Goal: Task Accomplishment & Management: Use online tool/utility

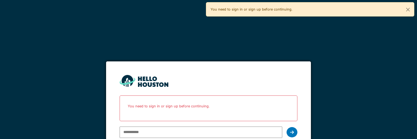
scroll to position [9, 0]
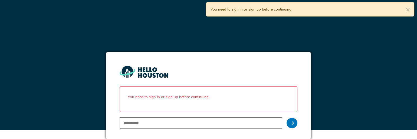
drag, startPoint x: 0, startPoint y: 0, endPoint x: 182, endPoint y: 121, distance: 218.4
click at [182, 121] on input "email" at bounding box center [200, 122] width 163 height 11
type input "**********"
click at [294, 122] on icon at bounding box center [292, 123] width 4 height 4
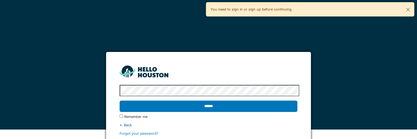
click at [119, 101] on input "******" at bounding box center [208, 106] width 178 height 11
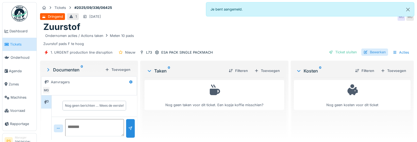
click at [375, 53] on div "Bewerken" at bounding box center [374, 52] width 27 height 7
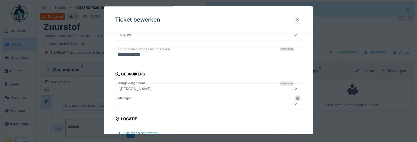
click at [155, 103] on div at bounding box center [196, 104] width 159 height 6
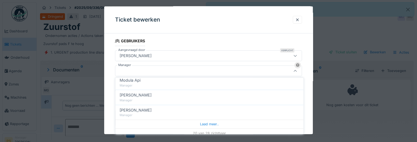
scroll to position [278, 0]
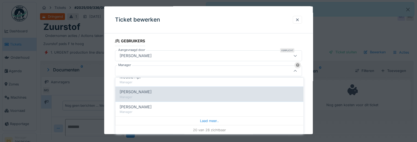
click at [153, 95] on div "Manager" at bounding box center [208, 97] width 179 height 5
type input "****"
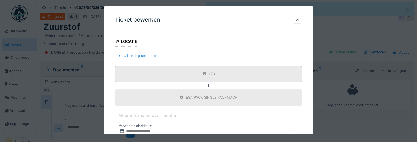
scroll to position [234, 0]
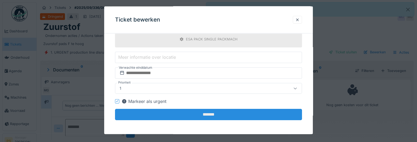
click at [196, 115] on input "*******" at bounding box center [208, 114] width 187 height 11
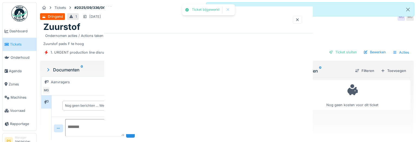
scroll to position [0, 0]
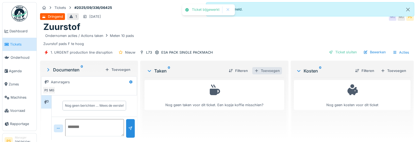
click at [262, 73] on div "Toevoegen" at bounding box center [267, 70] width 30 height 7
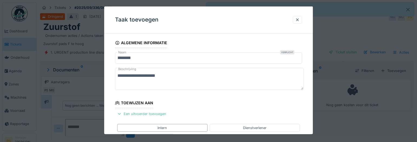
scroll to position [24, 0]
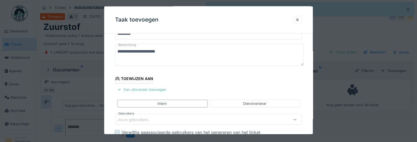
click at [146, 116] on div "Jouw gebruikers" at bounding box center [208, 119] width 187 height 11
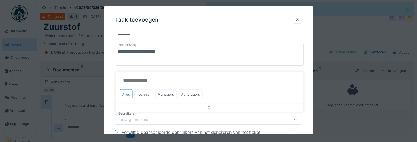
scroll to position [73, 0]
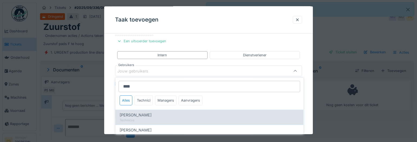
type input "****"
click at [143, 115] on span "Bert Vermeiren" at bounding box center [135, 115] width 32 height 6
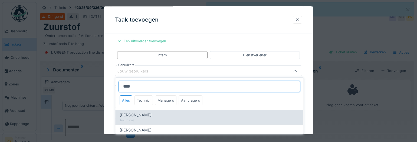
type input "****"
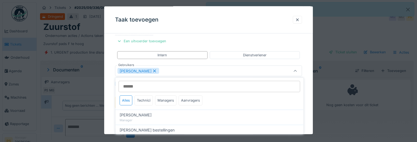
click at [111, 111] on div "**********" at bounding box center [208, 103] width 208 height 277
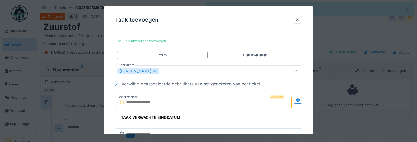
click at [140, 102] on input "text" at bounding box center [203, 102] width 177 height 11
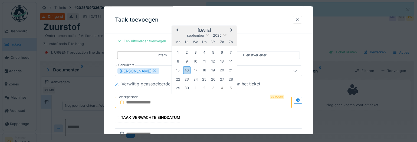
type input "**********"
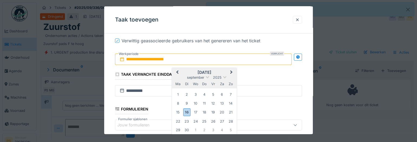
scroll to position [179, 0]
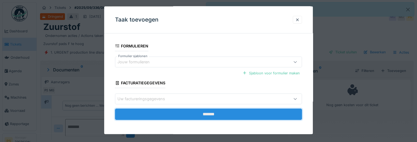
click at [191, 113] on input "*******" at bounding box center [208, 114] width 187 height 11
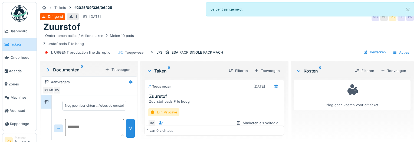
scroll to position [0, 0]
click at [260, 72] on div "Toevoegen" at bounding box center [267, 70] width 30 height 7
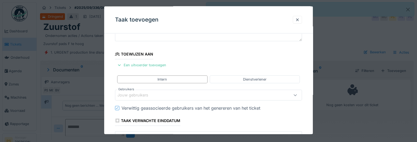
scroll to position [24, 0]
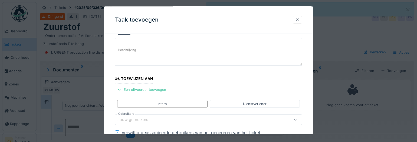
click at [297, 22] on div at bounding box center [297, 19] width 4 height 5
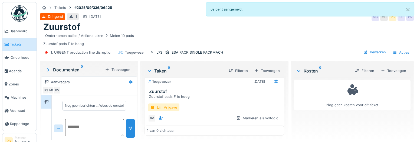
scroll to position [13, 0]
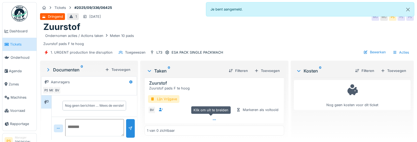
click at [213, 120] on icon at bounding box center [214, 120] width 3 height 1
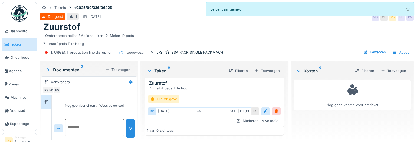
scroll to position [2, 0]
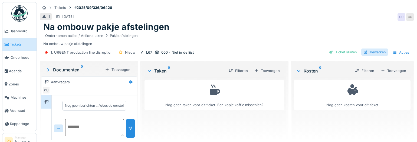
click at [369, 53] on div "Bewerken" at bounding box center [374, 52] width 27 height 7
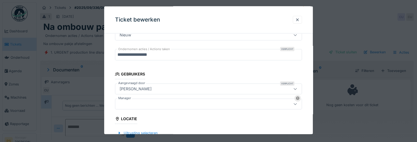
click at [149, 107] on div at bounding box center [208, 104] width 187 height 11
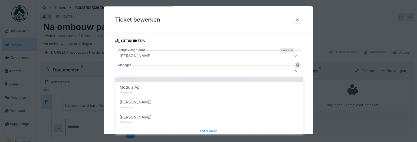
scroll to position [278, 0]
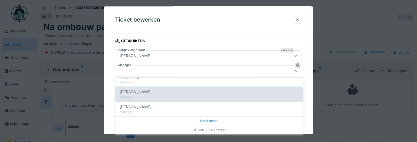
click at [144, 94] on span "[PERSON_NAME]" at bounding box center [135, 92] width 32 height 6
type input "****"
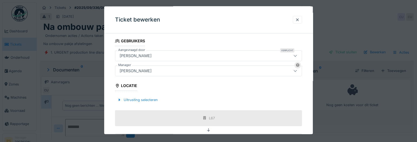
click at [111, 108] on div "**********" at bounding box center [208, 72] width 208 height 332
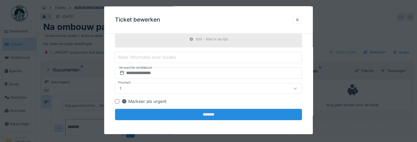
click at [206, 115] on input "*******" at bounding box center [208, 114] width 187 height 11
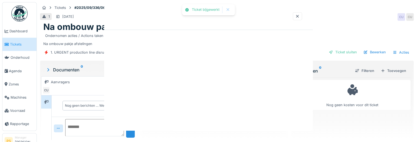
scroll to position [0, 0]
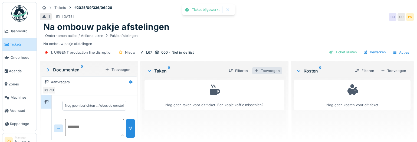
click at [265, 71] on div "Toevoegen" at bounding box center [267, 70] width 30 height 7
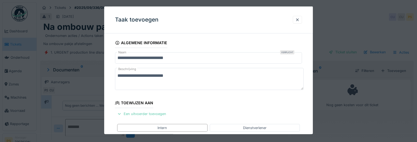
click at [160, 112] on div "Een uitvoerder toevoegen" at bounding box center [141, 114] width 53 height 7
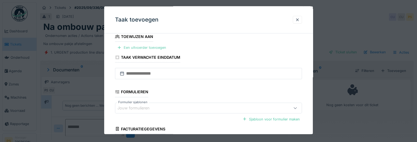
scroll to position [74, 0]
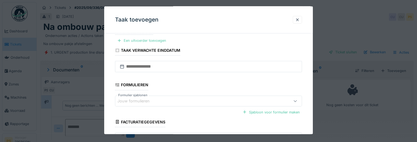
click at [148, 41] on div "Een uitvoerder toevoegen" at bounding box center [141, 40] width 53 height 7
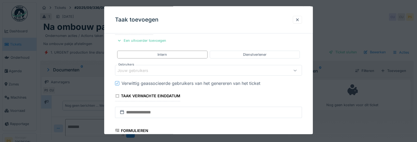
click at [149, 69] on div "Jouw gebruikers" at bounding box center [136, 71] width 38 height 6
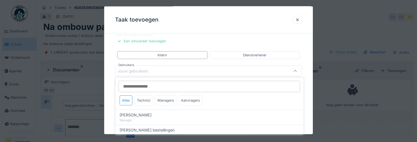
click at [149, 88] on input "Gebruikers" at bounding box center [208, 86] width 181 height 11
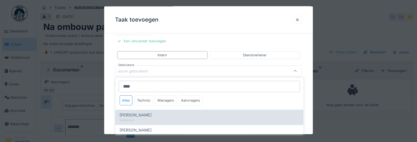
type input "****"
click at [145, 114] on span "[PERSON_NAME]" at bounding box center [135, 115] width 32 height 6
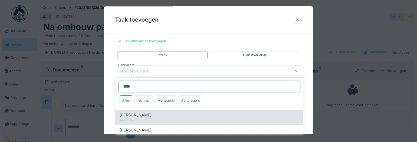
type input "****"
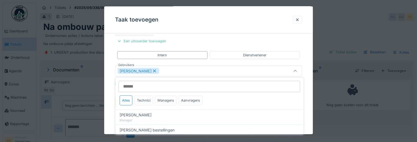
click at [108, 111] on div "**********" at bounding box center [208, 103] width 208 height 277
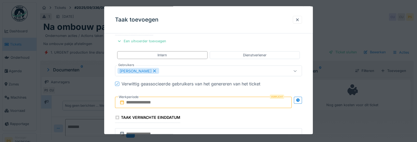
click at [131, 104] on input "text" at bounding box center [203, 102] width 177 height 11
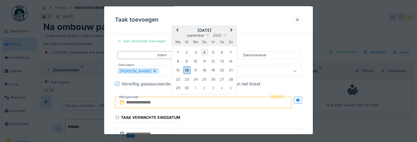
type input "**********"
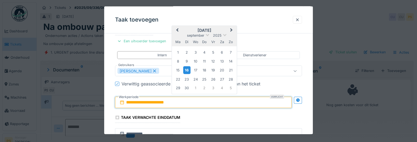
click at [185, 69] on div "16" at bounding box center [186, 70] width 7 height 8
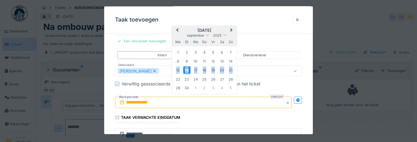
click at [185, 69] on div "16" at bounding box center [186, 70] width 7 height 8
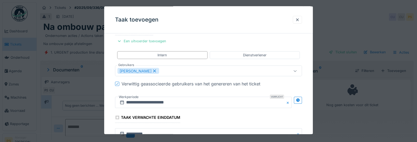
scroll to position [171, 0]
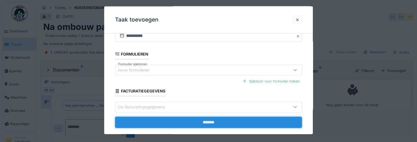
click at [197, 119] on input "*******" at bounding box center [208, 122] width 187 height 11
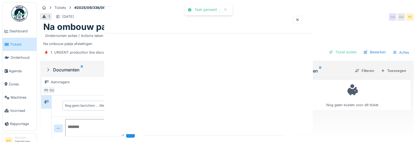
scroll to position [0, 0]
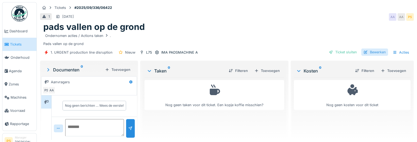
click at [368, 49] on div "Bewerken" at bounding box center [374, 52] width 27 height 7
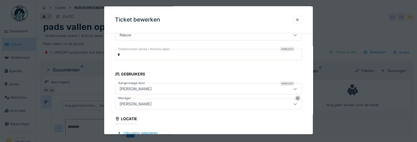
scroll to position [123, 0]
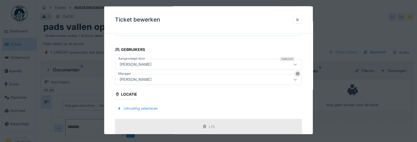
click at [330, 123] on div at bounding box center [208, 71] width 417 height 142
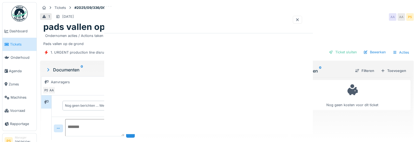
scroll to position [0, 0]
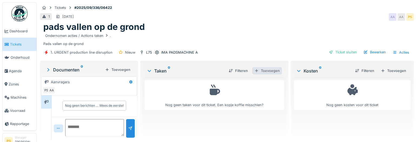
click at [268, 70] on div "Toevoegen" at bounding box center [267, 70] width 30 height 7
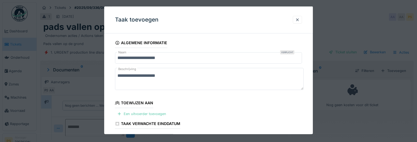
click at [135, 112] on div "Een uitvoerder toevoegen" at bounding box center [141, 114] width 53 height 7
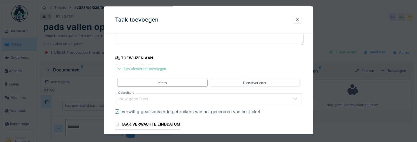
scroll to position [49, 0]
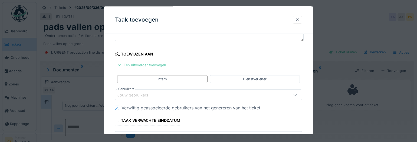
click at [127, 65] on div "Een uitvoerder toevoegen" at bounding box center [141, 65] width 53 height 7
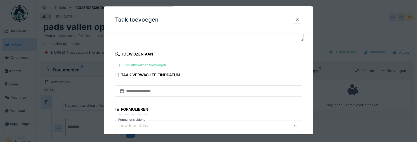
click at [127, 64] on div "Een uitvoerder toevoegen" at bounding box center [141, 65] width 53 height 7
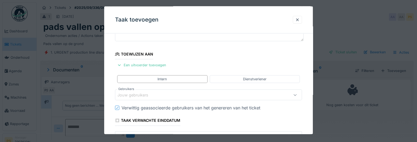
click at [133, 94] on div "Jouw gebruikers" at bounding box center [136, 95] width 38 height 6
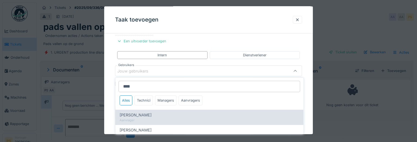
scroll to position [24, 0]
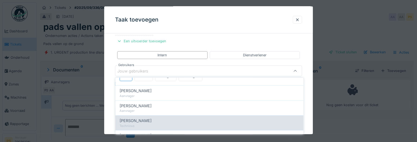
type input "****"
click at [127, 121] on span "Carl Bauwelinck" at bounding box center [135, 121] width 32 height 6
type input "****"
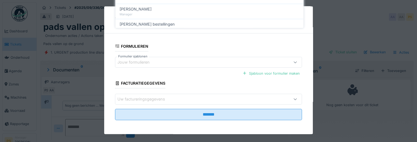
scroll to position [179, 0]
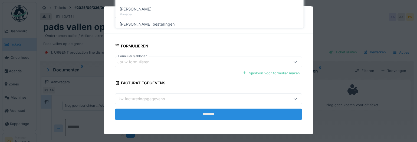
click at [163, 115] on input "*******" at bounding box center [208, 114] width 187 height 11
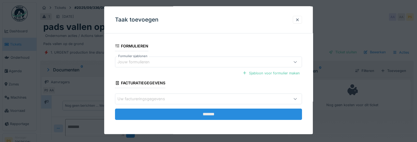
scroll to position [163, 0]
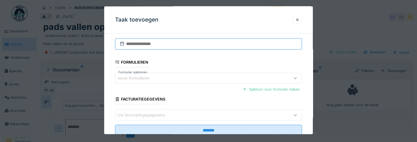
click at [157, 46] on input "text" at bounding box center [208, 43] width 187 height 11
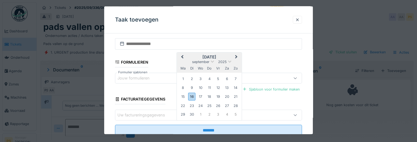
click at [209, 74] on div "september 2025 september 2025 ma di wo do vr za zo 1 2 3 4 5 6 7 8 9 10 11 12 1…" at bounding box center [209, 86] width 65 height 68
click at [193, 96] on div "16" at bounding box center [191, 97] width 7 height 8
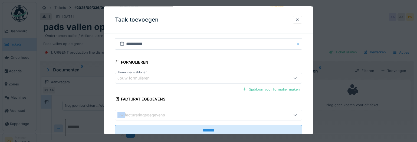
click at [193, 96] on fieldset "**********" at bounding box center [208, 8] width 187 height 266
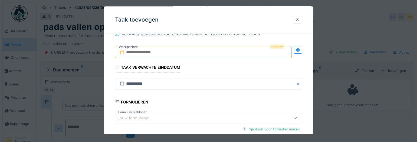
scroll to position [65, 0]
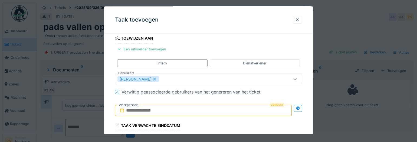
click at [183, 107] on input "text" at bounding box center [203, 110] width 177 height 11
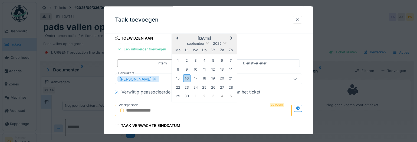
click at [217, 57] on div "1 2 3 4 5 6 7" at bounding box center [204, 60] width 61 height 9
click at [189, 78] on div "16" at bounding box center [186, 78] width 7 height 8
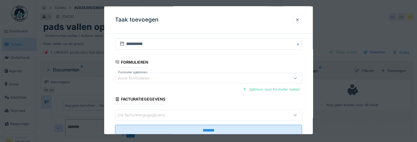
scroll to position [179, 0]
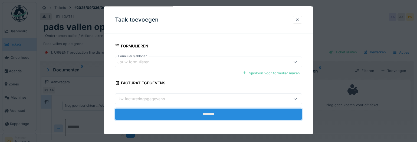
click at [197, 114] on input "*******" at bounding box center [208, 114] width 187 height 11
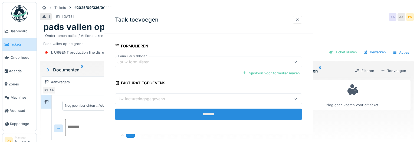
scroll to position [0, 0]
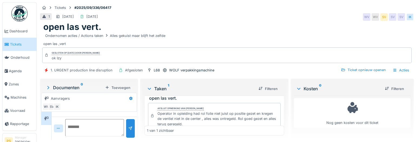
scroll to position [24, 0]
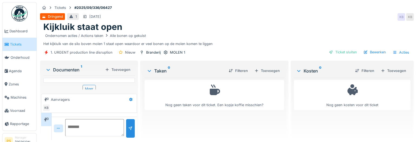
scroll to position [16, 0]
click at [378, 52] on div "Bewerken" at bounding box center [374, 52] width 27 height 7
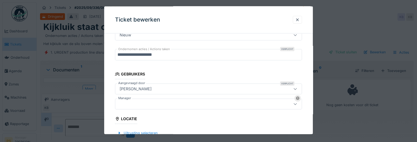
click at [185, 103] on div at bounding box center [196, 104] width 159 height 6
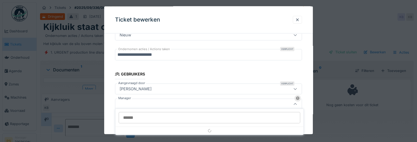
scroll to position [131, 0]
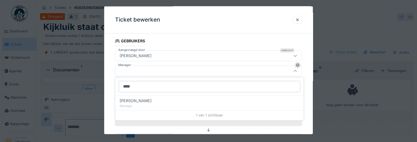
type input "****"
click at [184, 102] on div "[PERSON_NAME]" at bounding box center [208, 101] width 179 height 6
type input "****"
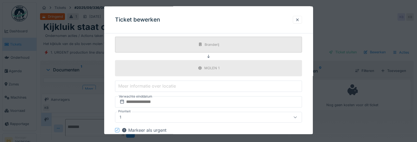
scroll to position [234, 0]
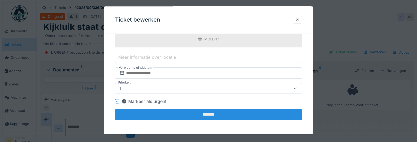
click at [200, 111] on input "*******" at bounding box center [208, 114] width 187 height 11
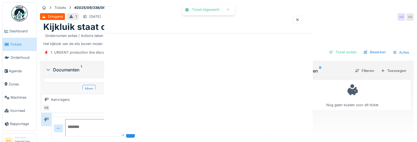
scroll to position [0, 0]
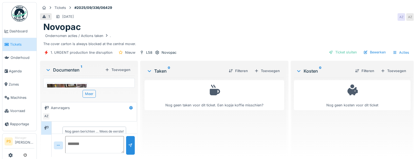
scroll to position [8, 0]
click at [377, 51] on div "Bewerken" at bounding box center [374, 52] width 27 height 7
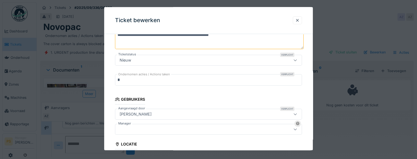
click at [154, 131] on div at bounding box center [196, 130] width 159 height 6
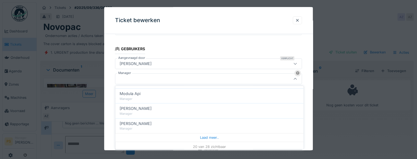
scroll to position [270, 0]
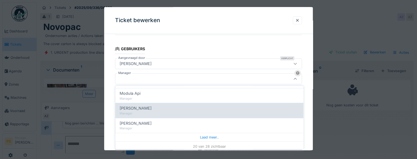
click at [149, 108] on span "[PERSON_NAME]" at bounding box center [135, 109] width 32 height 6
type input "****"
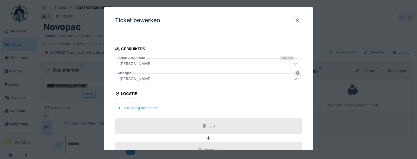
click at [111, 126] on div "**********" at bounding box center [208, 81] width 208 height 332
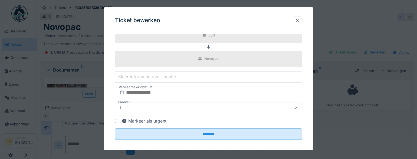
scroll to position [219, 0]
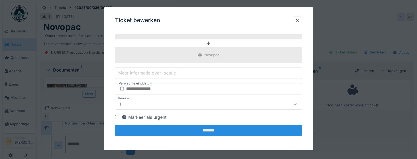
click at [195, 132] on input "*******" at bounding box center [208, 130] width 187 height 11
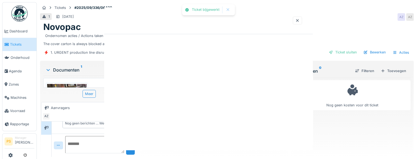
scroll to position [0, 0]
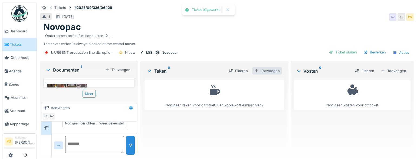
click at [270, 72] on div "Toevoegen" at bounding box center [267, 70] width 30 height 7
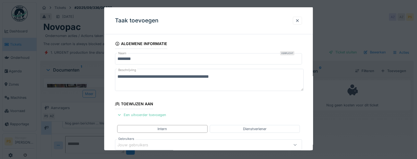
click at [157, 114] on div "Een uitvoerder toevoegen" at bounding box center [141, 114] width 53 height 7
click at [144, 114] on div "Een uitvoerder toevoegen" at bounding box center [141, 114] width 53 height 7
click at [142, 129] on div "Intern" at bounding box center [162, 129] width 90 height 8
click at [143, 144] on div "Jouw gebruikers" at bounding box center [136, 145] width 38 height 6
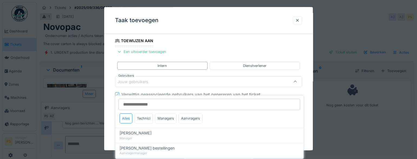
scroll to position [66, 0]
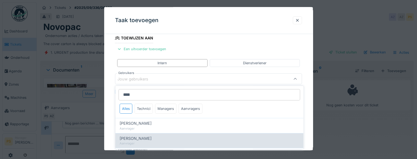
type input "****"
click at [141, 137] on span "Caroline Neyt" at bounding box center [135, 139] width 32 height 6
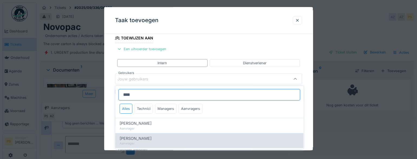
type input "****"
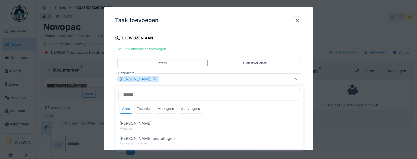
drag, startPoint x: 141, startPoint y: 137, endPoint x: 112, endPoint y: 137, distance: 28.9
click at [112, 137] on body "Dashboard Tickets Onderhoud Agenda Zones Machines Voorraad Rapportage PS Manage…" at bounding box center [208, 79] width 417 height 159
click at [152, 78] on icon at bounding box center [154, 79] width 5 height 4
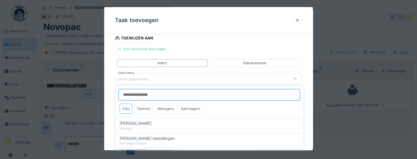
click at [143, 95] on input "Gebruikers" at bounding box center [208, 94] width 181 height 11
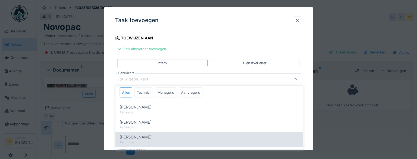
scroll to position [24, 0]
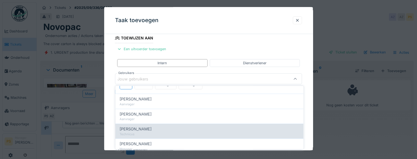
type input "****"
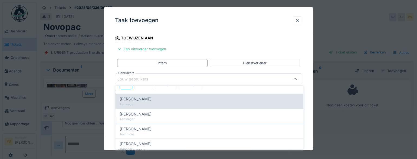
click at [153, 130] on div "Carl Bauwelinck" at bounding box center [208, 129] width 179 height 6
type input "****"
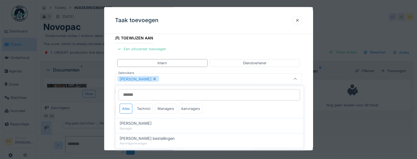
click at [112, 130] on div "**********" at bounding box center [208, 111] width 208 height 277
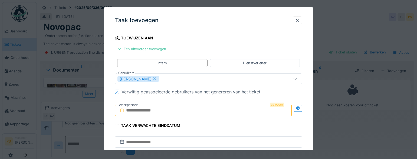
click at [157, 112] on input "text" at bounding box center [203, 110] width 177 height 11
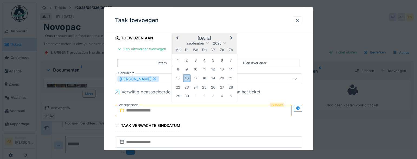
click at [222, 74] on div "15 16 17 18 19 20 21" at bounding box center [204, 78] width 61 height 9
click at [185, 77] on div "16" at bounding box center [186, 78] width 7 height 8
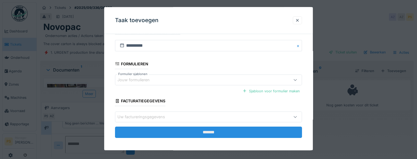
scroll to position [165, 0]
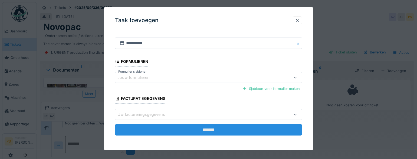
click at [198, 131] on input "*******" at bounding box center [208, 129] width 187 height 11
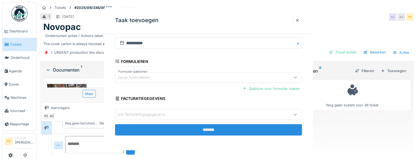
scroll to position [0, 0]
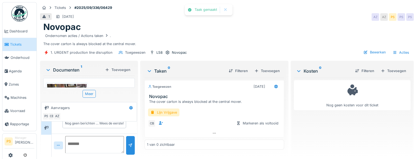
click at [16, 41] on link "Tickets" at bounding box center [19, 44] width 34 height 13
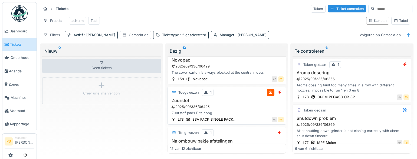
scroll to position [24, 0]
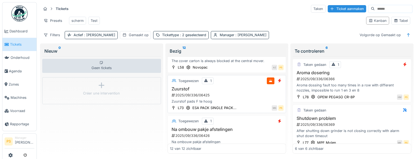
click at [192, 97] on div "2025/09/336/06425" at bounding box center [227, 95] width 113 height 5
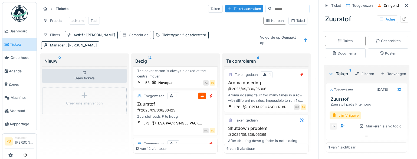
scroll to position [122, 0]
click at [391, 71] on div "Toevoegen" at bounding box center [393, 73] width 30 height 7
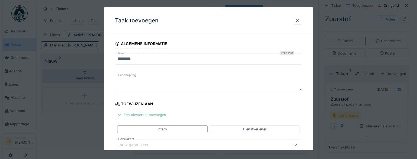
click at [149, 114] on div "Een uitvoerder toevoegen" at bounding box center [141, 114] width 53 height 7
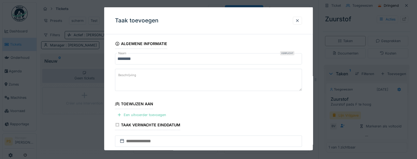
click at [138, 114] on div "Een uitvoerder toevoegen" at bounding box center [141, 114] width 53 height 7
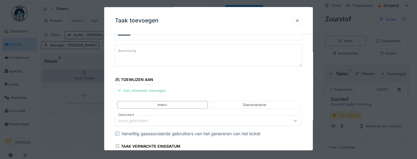
click at [137, 120] on div "Jouw gebruikers" at bounding box center [136, 121] width 38 height 6
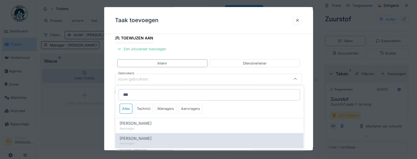
scroll to position [24, 0]
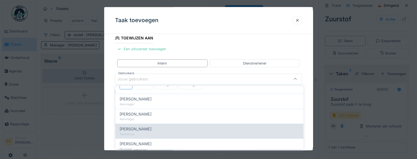
type input "***"
click at [136, 131] on span "Carl Bauwelinck" at bounding box center [135, 129] width 32 height 6
type input "****"
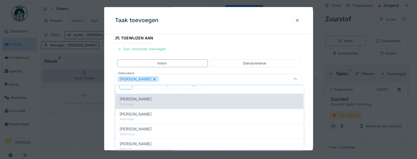
scroll to position [0, 0]
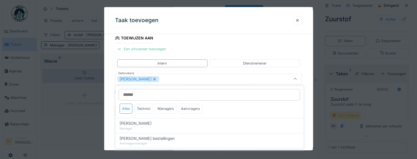
click at [111, 128] on div "Algemene informatie Naam Verplicht ******** Beschrijving Toewijzen aan Een uitv…" at bounding box center [208, 111] width 208 height 277
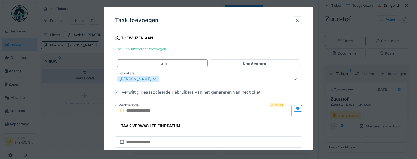
click at [139, 111] on input "text" at bounding box center [203, 110] width 177 height 11
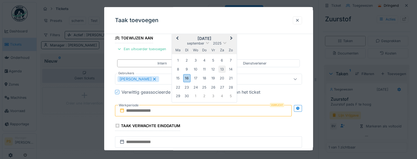
click at [218, 66] on div "13" at bounding box center [221, 69] width 7 height 7
click at [187, 79] on div "16" at bounding box center [186, 79] width 7 height 8
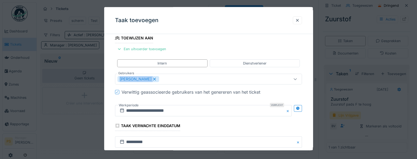
click at [187, 79] on div "Carl Bauwelinck" at bounding box center [196, 79] width 159 height 6
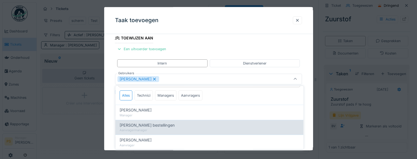
scroll to position [24, 0]
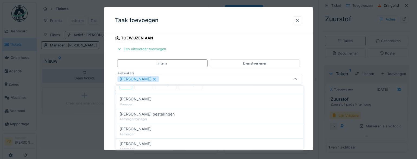
click at [109, 111] on div "**********" at bounding box center [208, 111] width 208 height 277
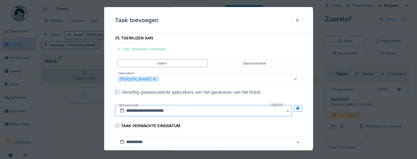
click at [135, 111] on input "**********" at bounding box center [203, 110] width 177 height 11
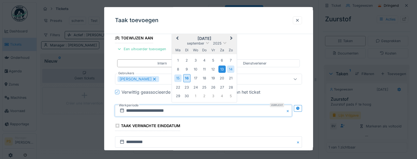
click at [219, 70] on div "13" at bounding box center [221, 69] width 7 height 7
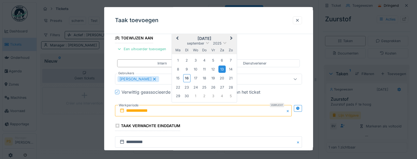
click at [219, 70] on div "13" at bounding box center [221, 69] width 7 height 7
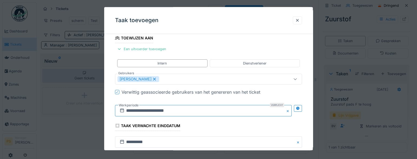
click at [153, 111] on input "**********" at bounding box center [203, 110] width 177 height 11
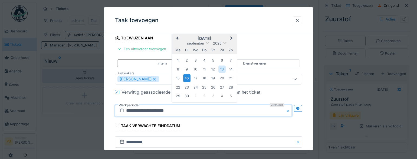
click at [187, 79] on div "16" at bounding box center [186, 79] width 7 height 8
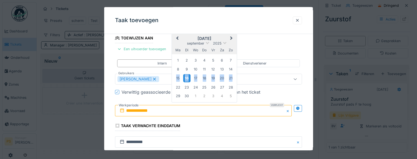
click at [187, 79] on div "16" at bounding box center [186, 79] width 7 height 8
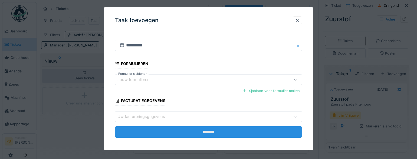
scroll to position [165, 0]
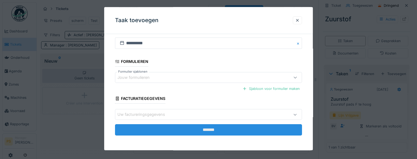
click at [206, 127] on input "*******" at bounding box center [208, 130] width 187 height 11
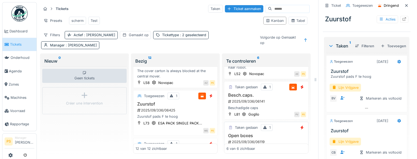
scroll to position [182, 0]
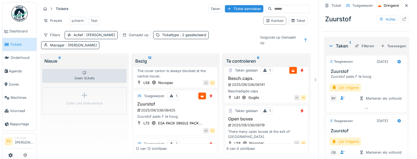
click at [246, 123] on div "2025/09/336/06119" at bounding box center [266, 125] width 78 height 5
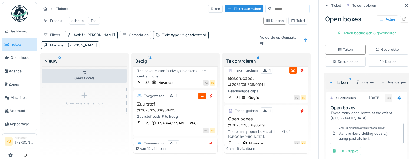
scroll to position [123, 0]
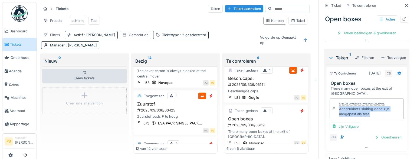
drag, startPoint x: 368, startPoint y: 135, endPoint x: 335, endPoint y: 129, distance: 34.2
click at [339, 117] on div "Aandrukkers sluiting doos zijn aangepast als test." at bounding box center [370, 112] width 62 height 10
copy div "Aandrukkers sluiting doos zijn aangepast als test."
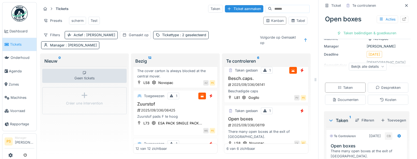
scroll to position [49, 0]
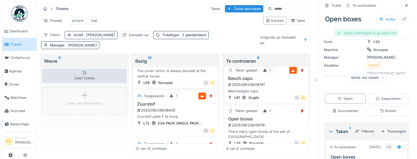
click at [371, 36] on div "Taken beëindigen & goedkeuren" at bounding box center [366, 32] width 64 height 7
click at [363, 35] on div "Ticket sluiten" at bounding box center [366, 32] width 32 height 7
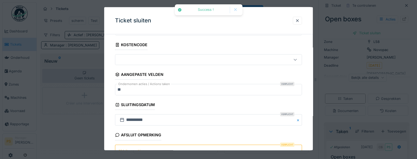
scroll to position [76, 0]
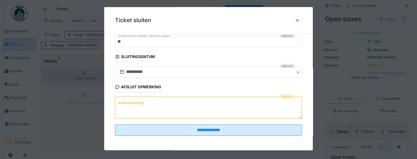
click at [149, 111] on textarea "Afsluit opmerking" at bounding box center [208, 108] width 187 height 22
paste textarea "**********"
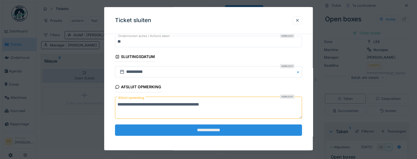
type textarea "**********"
click at [170, 129] on input "**********" at bounding box center [208, 130] width 187 height 11
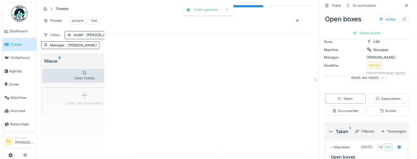
scroll to position [0, 0]
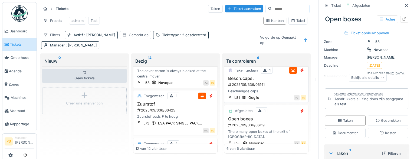
click at [243, 82] on div "2025/09/336/06141" at bounding box center [266, 84] width 78 height 5
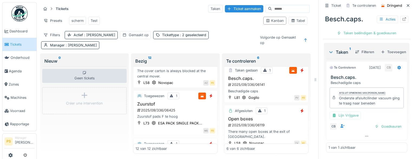
scroll to position [155, 0]
drag, startPoint x: 386, startPoint y: 96, endPoint x: 335, endPoint y: 93, distance: 51.5
click at [339, 96] on div "Onderste afsluitcilinder vacuum ging te traag naar beneden" at bounding box center [370, 101] width 62 height 10
copy div "Onderste afsluitcilinder vacuum ging te traag naar beneden"
click at [384, 37] on div "Besch.caps. Acties Taken beëindigen & goedkeuren" at bounding box center [366, 24] width 88 height 28
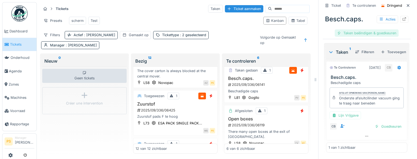
click at [383, 34] on div "Taken beëindigen & goedkeuren" at bounding box center [366, 32] width 64 height 7
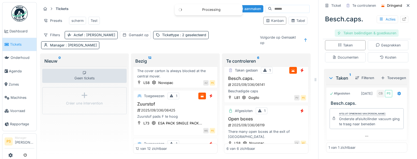
scroll to position [136, 0]
click at [379, 34] on div "Taken beëindigen & goedkeuren" at bounding box center [366, 32] width 64 height 7
click at [357, 32] on div "Ticket sluiten" at bounding box center [366, 32] width 32 height 7
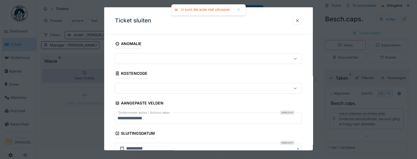
scroll to position [49, 0]
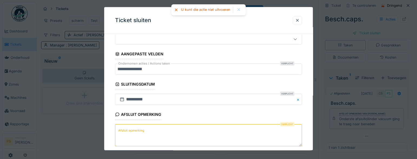
click at [181, 127] on textarea "Afsluit opmerking" at bounding box center [208, 135] width 187 height 22
paste textarea "**********"
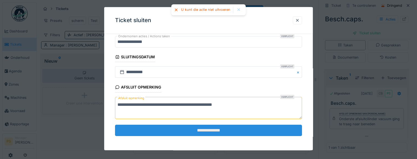
scroll to position [76, 0]
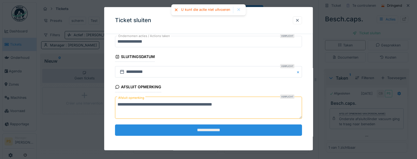
type textarea "**********"
click at [184, 130] on input "**********" at bounding box center [208, 130] width 187 height 11
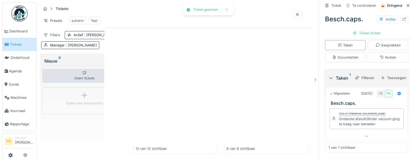
scroll to position [152, 0]
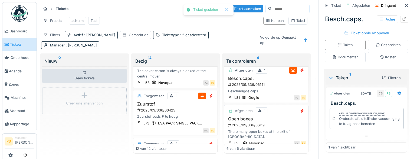
click at [245, 123] on div "2025/09/336/06119" at bounding box center [266, 125] width 78 height 5
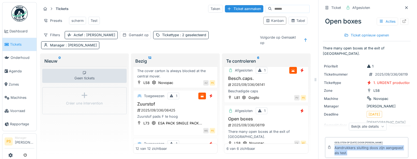
drag, startPoint x: 348, startPoint y: 152, endPoint x: 330, endPoint y: 146, distance: 19.6
click at [330, 146] on div "Gesloten op dinsdag 16 september 2025 door Patrick Schroijen Aandrukkers sluiti…" at bounding box center [366, 147] width 83 height 21
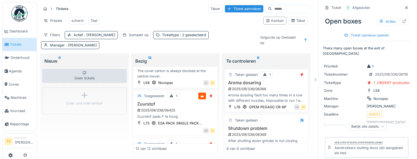
click at [258, 86] on div "Aroma dosering 2025/09/336/06366 Aroma dossing fault too many times in a row wi…" at bounding box center [265, 91] width 79 height 23
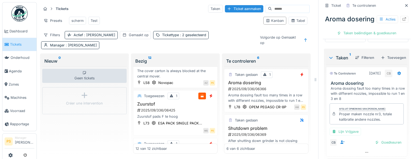
scroll to position [147, 0]
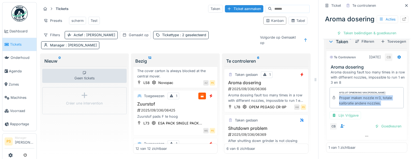
drag, startPoint x: 381, startPoint y: 129, endPoint x: 334, endPoint y: 125, distance: 46.7
click at [334, 108] on div "Afsluit opmerking van Carl Bauwelinck Proper maken nozzle nr3, totale kalibrati…" at bounding box center [366, 97] width 74 height 21
copy div "Proper maken nozzle nr3, totale kalibratie andere nozzles."
click at [368, 37] on div "Taken beëindigen & goedkeuren" at bounding box center [366, 32] width 64 height 7
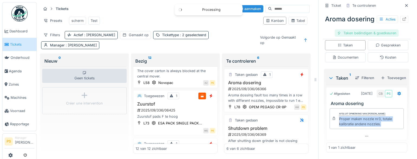
click at [379, 37] on div "Taken beëindigen & goedkeuren" at bounding box center [366, 32] width 64 height 7
click at [364, 37] on div "Ticket sluiten" at bounding box center [366, 32] width 32 height 7
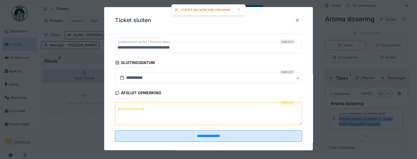
scroll to position [74, 0]
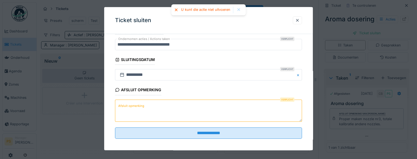
click at [182, 115] on textarea "Afsluit opmerking" at bounding box center [208, 111] width 187 height 22
paste textarea "**********"
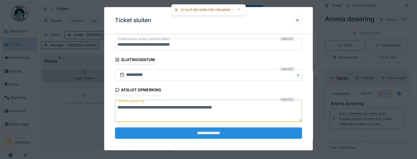
type textarea "**********"
click at [188, 134] on input "**********" at bounding box center [208, 133] width 187 height 11
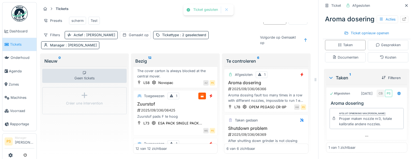
scroll to position [167, 0]
click at [239, 126] on h3 "Shutdown problem" at bounding box center [265, 128] width 79 height 5
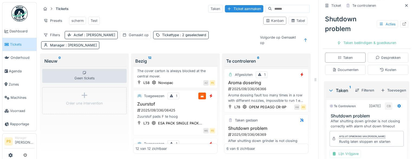
scroll to position [123, 0]
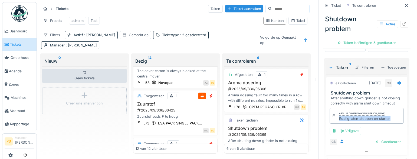
drag, startPoint x: 387, startPoint y: 145, endPoint x: 334, endPoint y: 146, distance: 53.0
click at [334, 124] on div "Afsluit opmerking van Carl Bauwelinck Rustig laten stoppen en starten" at bounding box center [366, 116] width 74 height 16
copy div "Rustig laten stoppen en starten"
click at [369, 38] on div "Shutdown problem Acties Taken beëindigen & goedkeuren" at bounding box center [366, 29] width 88 height 38
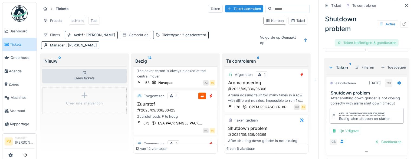
click at [369, 41] on div "Taken beëindigen & goedkeuren" at bounding box center [366, 42] width 64 height 7
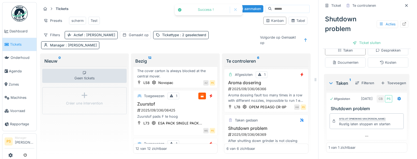
click at [371, 44] on div "Ticket sluiten" at bounding box center [366, 42] width 32 height 7
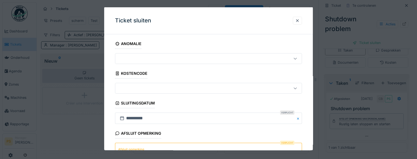
click at [159, 145] on textarea "Afsluit opmerking" at bounding box center [208, 154] width 187 height 22
paste textarea "**********"
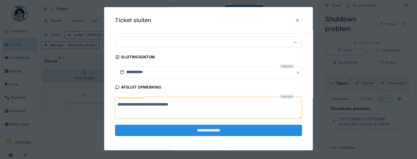
scroll to position [46, 0]
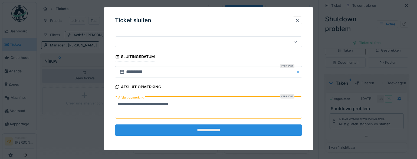
type textarea "**********"
click at [183, 135] on input "**********" at bounding box center [208, 130] width 187 height 11
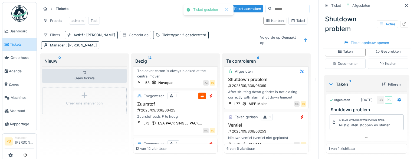
scroll to position [74, 0]
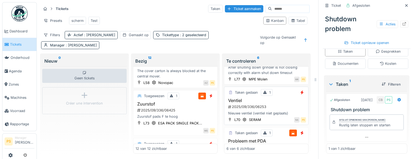
click at [246, 104] on div "2025/09/336/06253" at bounding box center [266, 106] width 78 height 5
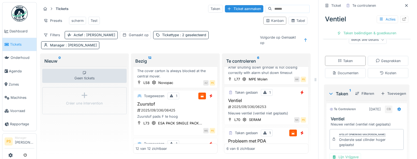
scroll to position [123, 0]
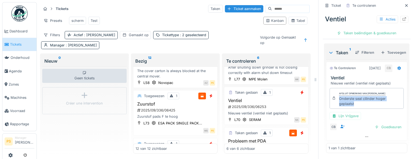
drag, startPoint x: 352, startPoint y: 130, endPoint x: 336, endPoint y: 125, distance: 17.3
click at [339, 107] on div "Onderste seal cilinder hoger geplaatst" at bounding box center [370, 101] width 62 height 10
copy div "Onderste seal cilinder hoger geplaatst"
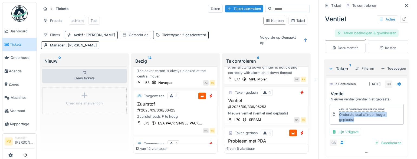
scroll to position [98, 0]
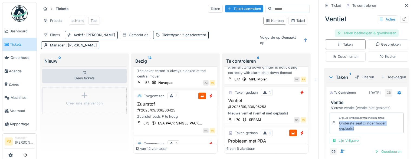
click at [362, 32] on div "Taken beëindigen & goedkeuren" at bounding box center [366, 32] width 64 height 7
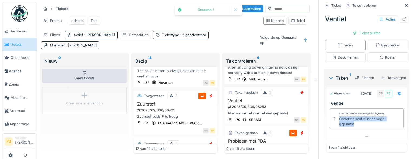
click at [363, 32] on div "Ticket sluiten" at bounding box center [366, 32] width 32 height 7
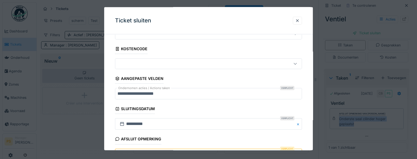
scroll to position [49, 0]
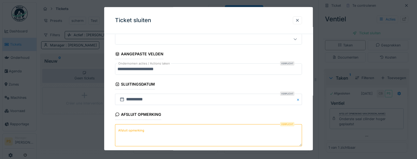
click at [168, 132] on textarea "Afsluit opmerking" at bounding box center [208, 135] width 187 height 22
paste textarea "**********"
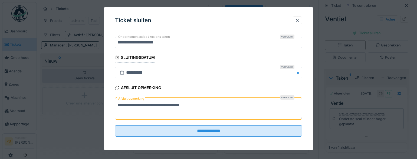
scroll to position [76, 0]
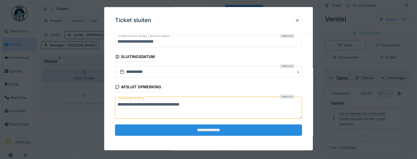
type textarea "**********"
click at [197, 134] on input "**********" at bounding box center [208, 130] width 187 height 11
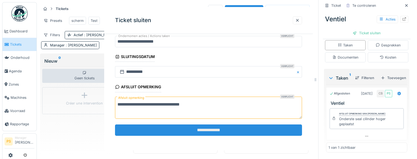
scroll to position [0, 0]
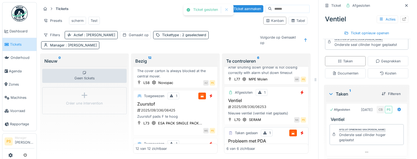
click at [245, 139] on h3 "Probleem met PDA" at bounding box center [265, 141] width 79 height 5
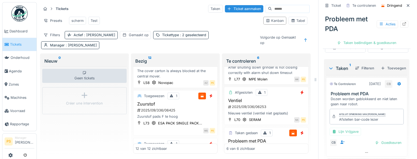
scroll to position [123, 0]
drag, startPoint x: 382, startPoint y: 146, endPoint x: 335, endPoint y: 146, distance: 46.2
click at [335, 124] on div "Afsluit opmerking van Carl Bauwelinck Afstellen bar-code lezer" at bounding box center [366, 116] width 74 height 16
copy div "Afstellen bar-code lezer"
click at [371, 45] on div "Taken beëindigen & goedkeuren" at bounding box center [366, 42] width 64 height 7
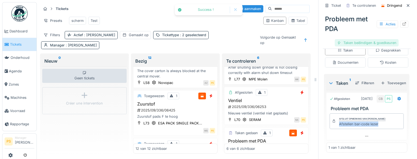
click at [371, 45] on div "Taken beëindigen & goedkeuren" at bounding box center [366, 42] width 64 height 7
click at [365, 45] on div "Ticket sluiten" at bounding box center [366, 42] width 32 height 7
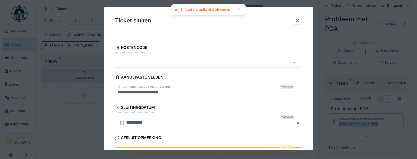
scroll to position [49, 0]
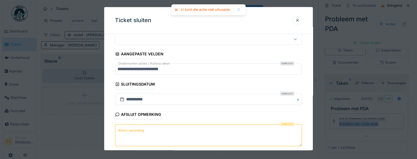
click at [194, 121] on div "Afsluit opmerking Verplicht Afsluit opmerking" at bounding box center [208, 129] width 187 height 38
click at [192, 128] on textarea "Afsluit opmerking" at bounding box center [208, 135] width 187 height 22
paste textarea "**********"
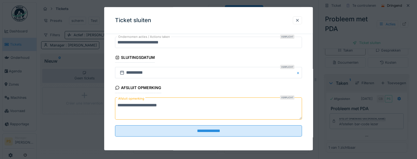
scroll to position [76, 0]
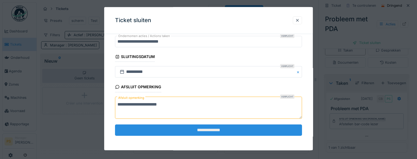
type textarea "**********"
click at [205, 132] on input "**********" at bounding box center [208, 130] width 187 height 11
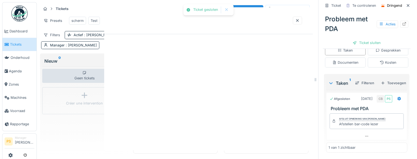
scroll to position [0, 0]
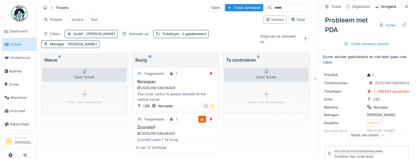
scroll to position [5, 0]
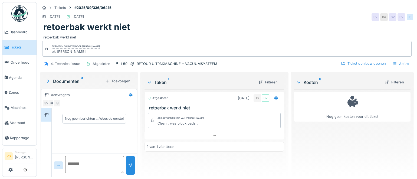
click at [14, 46] on span "Tickets" at bounding box center [22, 47] width 24 height 5
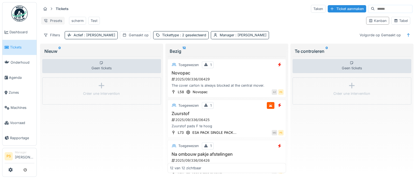
click at [52, 20] on div "Presets" at bounding box center [53, 21] width 24 height 8
click at [59, 34] on div "Nieuwe weergave" at bounding box center [66, 33] width 48 height 8
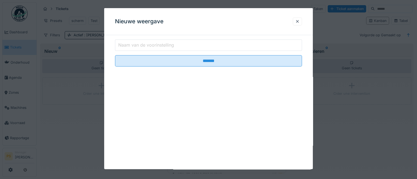
click at [140, 48] on label "Naam van de voorinstelling" at bounding box center [146, 45] width 58 height 6
click at [140, 48] on input "Naam van de voorinstelling" at bounding box center [208, 44] width 187 height 11
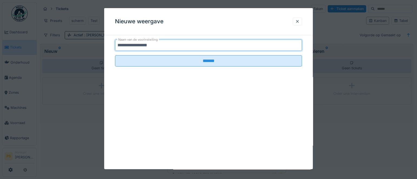
click at [130, 46] on input "**********" at bounding box center [208, 44] width 187 height 11
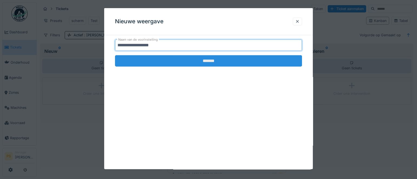
type input "**********"
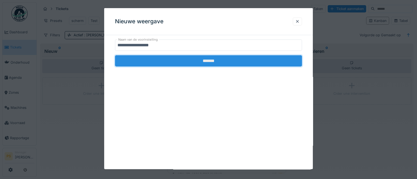
click at [181, 60] on input "*******" at bounding box center [208, 60] width 187 height 11
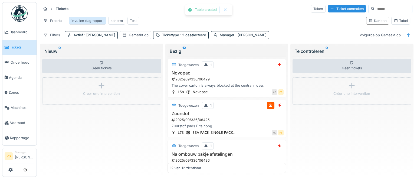
click at [96, 19] on div "invullen dagrapport" at bounding box center [87, 20] width 32 height 5
click at [84, 38] on div "Actief : Ja" at bounding box center [95, 34] width 42 height 5
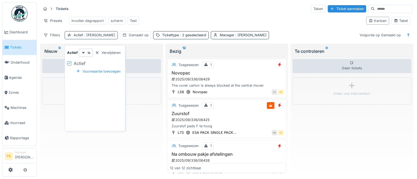
click at [84, 38] on div "Actief : Ja" at bounding box center [95, 34] width 42 height 5
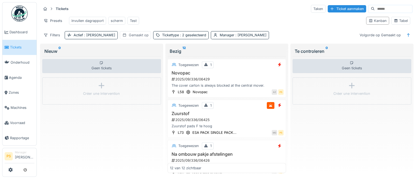
click at [129, 38] on div "Gemaakt op" at bounding box center [139, 34] width 20 height 5
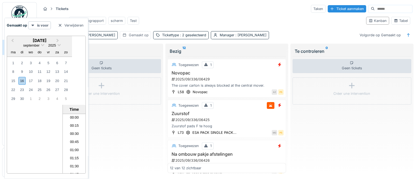
scroll to position [234, 0]
click at [129, 38] on div "Gemaakt op" at bounding box center [139, 34] width 20 height 5
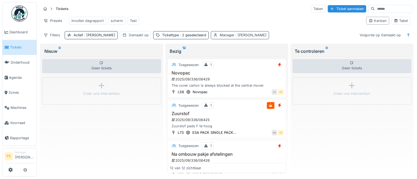
click at [219, 37] on div "Manager : Patrick Schroijen" at bounding box center [242, 34] width 47 height 5
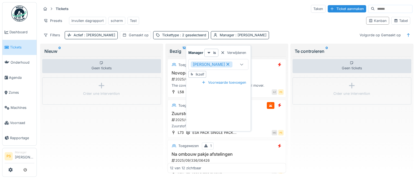
click at [227, 64] on icon at bounding box center [227, 64] width 3 height 3
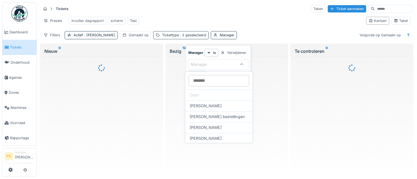
click at [179, 37] on span ": 2 geselecteerd" at bounding box center [192, 35] width 27 height 4
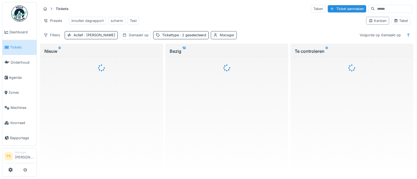
click at [219, 38] on div "Manager" at bounding box center [226, 34] width 15 height 5
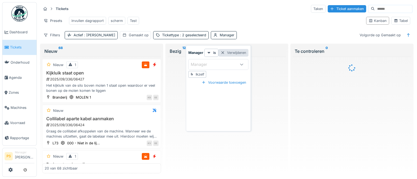
click at [223, 52] on div at bounding box center [222, 52] width 4 height 5
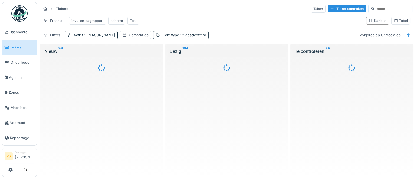
click at [175, 35] on div "Tickettype : 2 geselecteerd" at bounding box center [180, 35] width 55 height 8
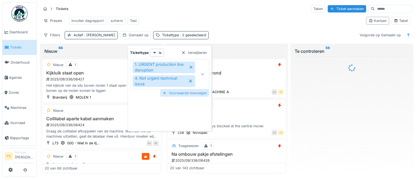
click at [165, 90] on div at bounding box center [164, 92] width 4 height 5
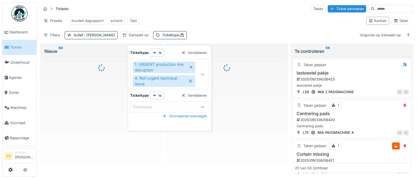
click at [203, 105] on icon at bounding box center [202, 107] width 4 height 4
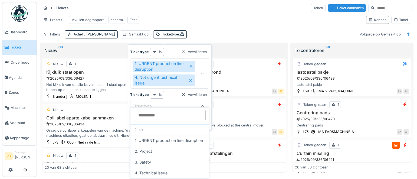
scroll to position [0, 0]
click at [195, 31] on div "Filters Actief : Ja Gemaakt op Tickettype : Volgorde op Gemaakt op" at bounding box center [226, 34] width 371 height 8
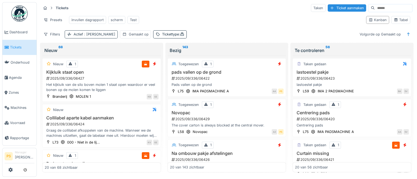
click at [89, 34] on span ": Ja" at bounding box center [99, 34] width 32 height 4
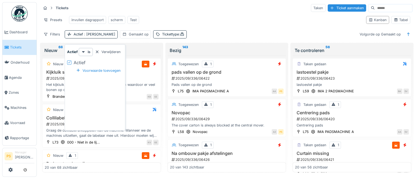
click at [69, 61] on icon at bounding box center [69, 62] width 3 height 3
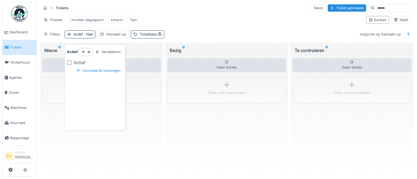
click at [70, 60] on div at bounding box center [69, 62] width 4 height 4
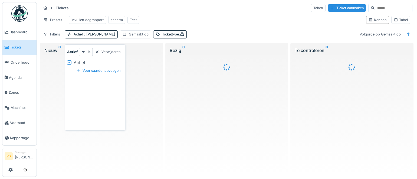
click at [129, 35] on div "Gemaakt op" at bounding box center [139, 34] width 20 height 5
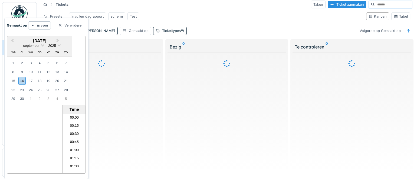
scroll to position [234, 0]
click at [182, 27] on div "Tickets Taken Ticket aanmaken Presets invullen dagrapport scherm Test Kanban Ta…" at bounding box center [226, 17] width 375 height 39
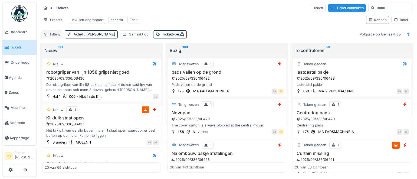
click at [52, 33] on div "Filters" at bounding box center [51, 34] width 21 height 8
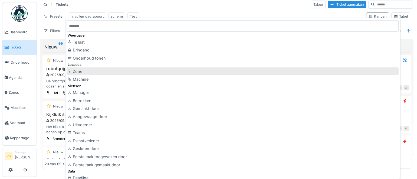
click at [90, 72] on div "Zone" at bounding box center [232, 71] width 332 height 8
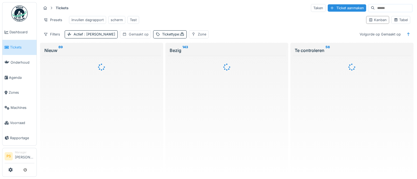
drag, startPoint x: 136, startPoint y: 33, endPoint x: 102, endPoint y: 37, distance: 34.3
click at [102, 37] on div "Filters Actief : Ja Gemaakt op Tickettype : Zone" at bounding box center [124, 34] width 167 height 8
click at [54, 31] on div "Filters" at bounding box center [51, 34] width 21 height 8
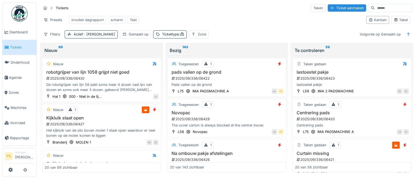
click at [158, 14] on div "Presets invullen dagrapport scherm Test" at bounding box center [201, 20] width 320 height 12
click at [89, 17] on div "invullen dagrapport" at bounding box center [87, 19] width 32 height 5
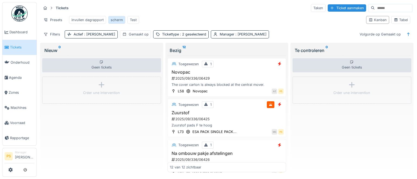
click at [116, 17] on div "scherm" at bounding box center [117, 19] width 12 height 5
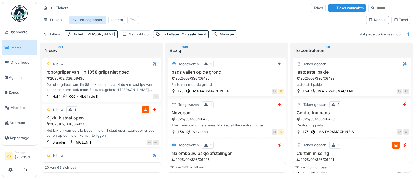
click at [86, 17] on div "invullen dagrapport" at bounding box center [87, 19] width 32 height 5
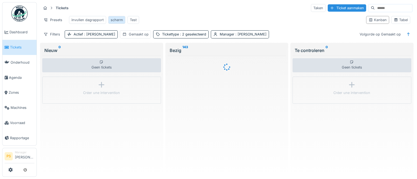
click at [118, 17] on div "scherm" at bounding box center [117, 19] width 12 height 5
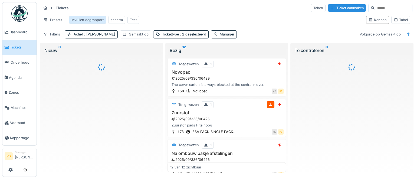
click at [94, 17] on div "invullen dagrapport" at bounding box center [87, 19] width 32 height 5
click at [91, 17] on div "invullen dagrapport" at bounding box center [87, 19] width 32 height 5
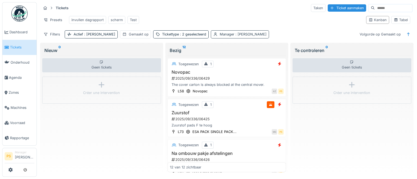
click at [234, 35] on span ": Patrick Schroijen" at bounding box center [250, 34] width 32 height 4
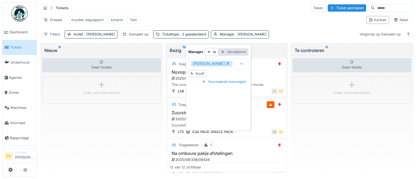
click at [242, 49] on div "Verwijderen" at bounding box center [233, 51] width 30 height 7
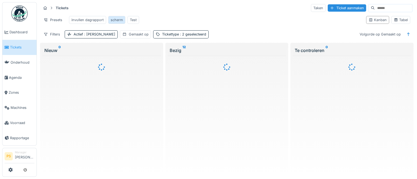
click at [117, 17] on div "scherm" at bounding box center [117, 19] width 12 height 5
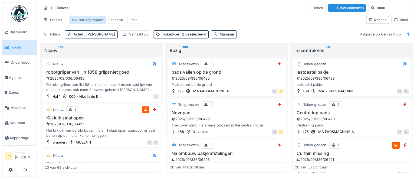
click at [90, 17] on div "invullen dagrapport" at bounding box center [87, 19] width 32 height 5
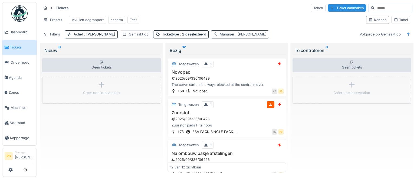
click at [234, 35] on span ": Patrick Schroijen" at bounding box center [250, 34] width 32 height 4
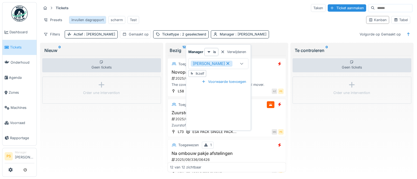
click at [80, 17] on div "invullen dagrapport" at bounding box center [87, 19] width 32 height 5
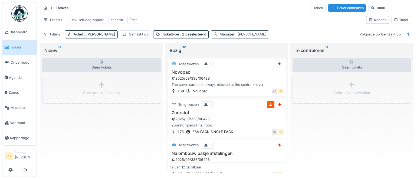
click at [219, 36] on div "Manager : Patrick Schroijen" at bounding box center [242, 34] width 47 height 5
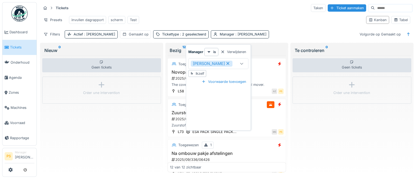
click at [224, 49] on div at bounding box center [222, 51] width 4 height 5
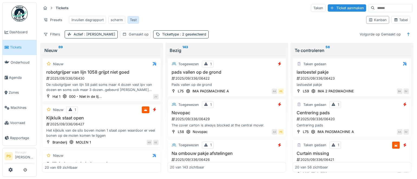
click at [132, 17] on div "Test" at bounding box center [133, 19] width 7 height 5
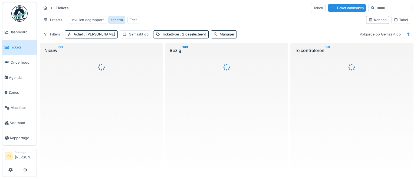
click at [120, 17] on div "scherm" at bounding box center [117, 19] width 12 height 5
click at [92, 17] on div "invullen dagrapport" at bounding box center [87, 19] width 32 height 5
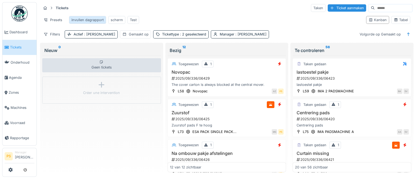
click at [78, 17] on div "invullen dagrapport" at bounding box center [87, 19] width 32 height 5
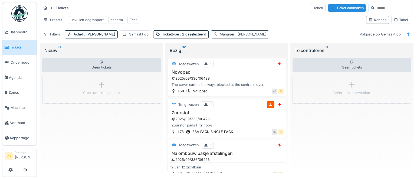
click at [235, 35] on span ": Patrick Schroijen" at bounding box center [250, 34] width 32 height 4
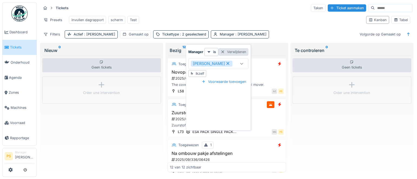
click at [225, 48] on div "Verwijderen" at bounding box center [233, 51] width 30 height 7
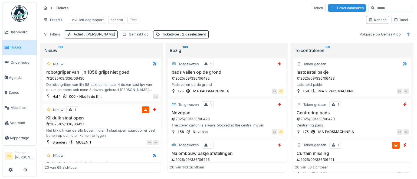
drag, startPoint x: 82, startPoint y: 18, endPoint x: 81, endPoint y: 8, distance: 9.9
click at [81, 8] on div "Tickets Taken Ticket aanmaken" at bounding box center [226, 8] width 371 height 9
click at [81, 17] on div "invullen dagrapport" at bounding box center [87, 19] width 32 height 5
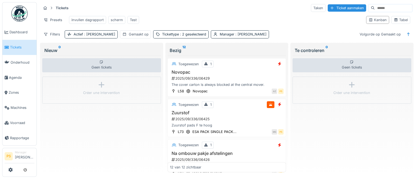
click at [171, 14] on div "Presets invullen dagrapport scherm Test" at bounding box center [201, 20] width 320 height 12
click at [219, 35] on div "Manager : Patrick Schroijen" at bounding box center [242, 34] width 47 height 5
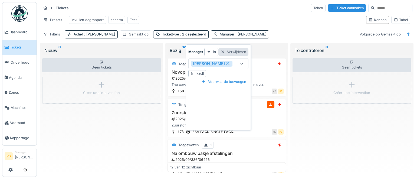
click at [224, 49] on div at bounding box center [222, 51] width 4 height 5
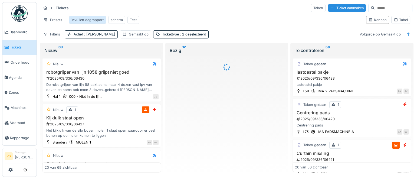
click at [88, 17] on div "invullen dagrapport" at bounding box center [87, 19] width 32 height 5
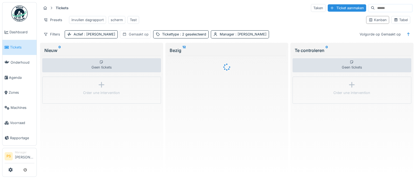
click at [129, 35] on div "Gemaakt op" at bounding box center [139, 34] width 20 height 5
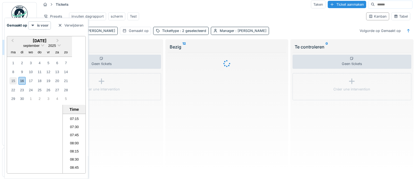
click at [12, 79] on div "15" at bounding box center [12, 80] width 7 height 7
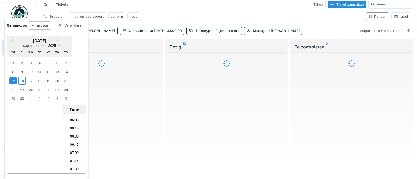
scroll to position [185, 0]
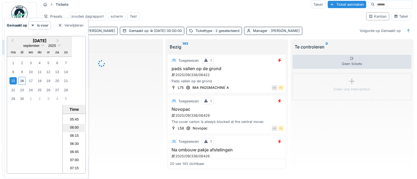
click at [77, 124] on li "06:00" at bounding box center [74, 128] width 23 height 8
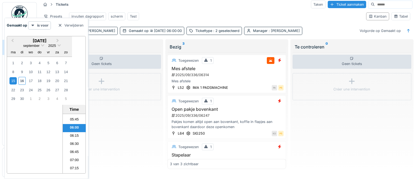
click at [32, 127] on div "Previous Month Next Month september 2025 september 2025 ma di wo do vr za zo 1 …" at bounding box center [46, 105] width 79 height 138
click at [34, 25] on icon at bounding box center [32, 26] width 3 height 2
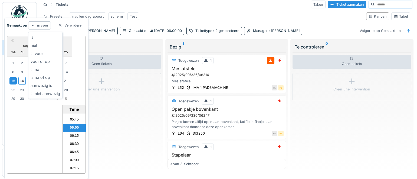
click at [34, 25] on icon at bounding box center [32, 26] width 3 height 2
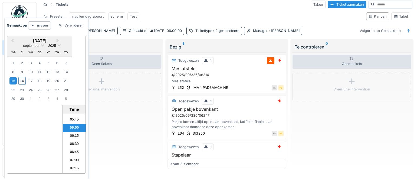
click at [35, 111] on div "Previous Month Next Month september 2025 september 2025 ma di wo do vr za zo 1 …" at bounding box center [46, 105] width 79 height 138
click at [172, 21] on div "Presets invullen dagrapport scherm Test" at bounding box center [201, 16] width 320 height 12
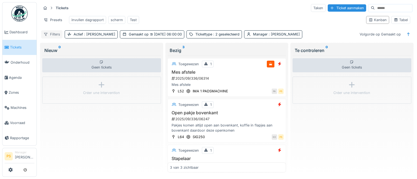
click at [54, 36] on div "Filters" at bounding box center [51, 34] width 21 height 8
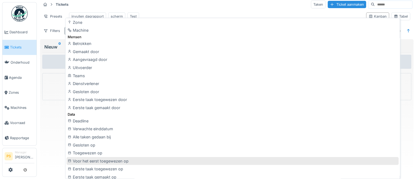
scroll to position [74, 0]
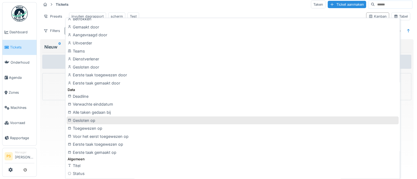
click at [89, 119] on div "Gesloten op" at bounding box center [232, 120] width 332 height 8
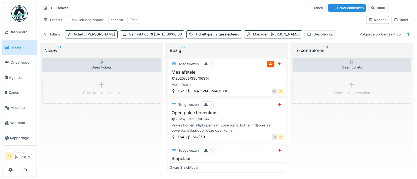
drag, startPoint x: 297, startPoint y: 35, endPoint x: 159, endPoint y: 29, distance: 137.7
click at [159, 29] on div "Tickets Taken Ticket aanmaken Presets invullen dagrapport scherm Test Kanban Ta…" at bounding box center [226, 20] width 375 height 39
click at [313, 35] on div "Gesloten op" at bounding box center [323, 34] width 20 height 5
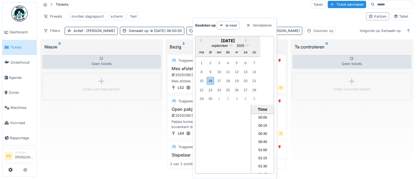
scroll to position [234, 0]
click at [202, 80] on div "15" at bounding box center [201, 80] width 7 height 7
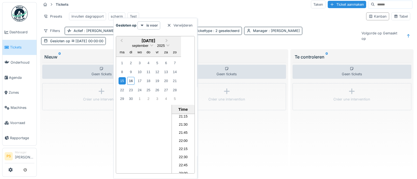
scroll to position [719, 0]
click at [184, 168] on li "23:45" at bounding box center [183, 169] width 23 height 8
click at [243, 11] on div "Presets invullen dagrapport scherm Test" at bounding box center [201, 16] width 320 height 12
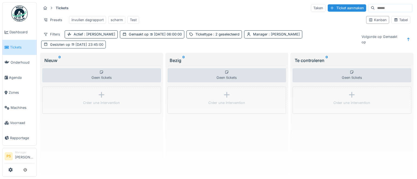
click at [103, 45] on span "15-9-2025 23:45:00" at bounding box center [86, 44] width 33 height 4
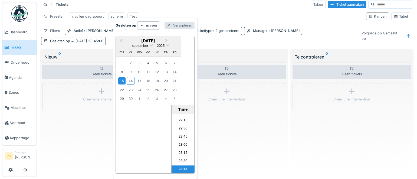
click at [167, 26] on div at bounding box center [169, 25] width 4 height 5
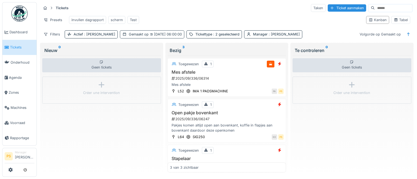
click at [153, 35] on span "[DATE] 06:00:00" at bounding box center [164, 34] width 33 height 4
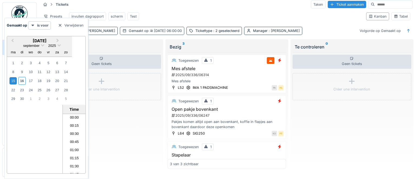
scroll to position [169, 0]
click at [78, 111] on div "Time" at bounding box center [74, 109] width 20 height 5
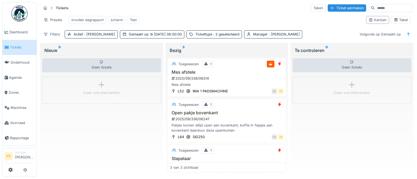
click at [168, 19] on div "Presets invullen dagrapport scherm Test" at bounding box center [201, 20] width 320 height 12
click at [79, 19] on div "invullen dagrapport" at bounding box center [87, 20] width 37 height 8
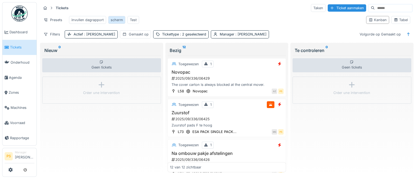
click at [119, 17] on div "scherm" at bounding box center [117, 19] width 12 height 5
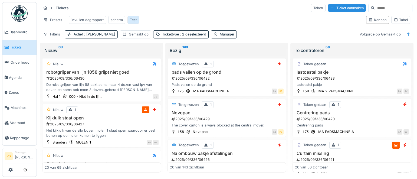
click at [131, 18] on div "Test" at bounding box center [133, 19] width 7 height 5
drag, startPoint x: 133, startPoint y: 17, endPoint x: 169, endPoint y: 15, distance: 36.5
click at [169, 15] on div "Presets invullen dagrapport scherm Test" at bounding box center [201, 20] width 320 height 12
click at [114, 18] on div "scherm" at bounding box center [117, 19] width 12 height 5
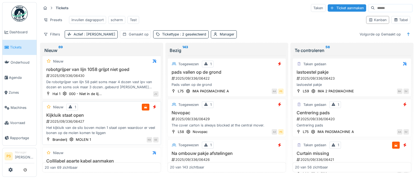
scroll to position [0, 0]
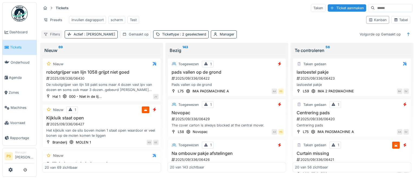
click at [51, 34] on div "Filters" at bounding box center [51, 34] width 21 height 8
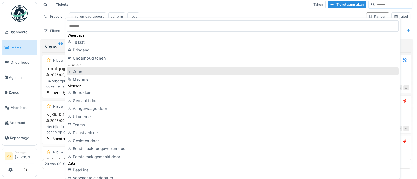
click at [76, 69] on div "Zone" at bounding box center [232, 71] width 332 height 8
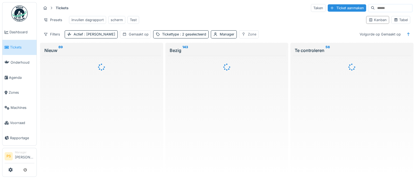
click at [248, 34] on div "Zone" at bounding box center [252, 34] width 8 height 5
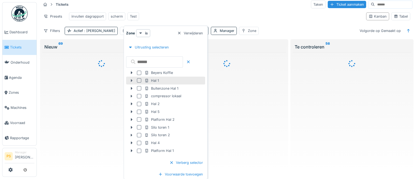
click at [132, 80] on icon at bounding box center [131, 81] width 4 height 4
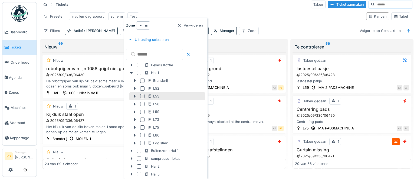
click at [141, 97] on div at bounding box center [142, 96] width 4 height 4
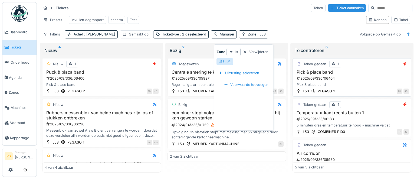
click at [315, 71] on h3 "Pick & place band" at bounding box center [352, 71] width 114 height 5
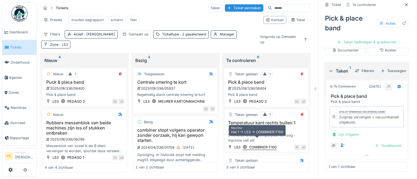
scroll to position [24, 0]
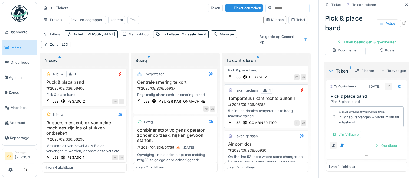
click at [254, 108] on div "5 minuten draaien temperatuur te hoog - machine valt stil" at bounding box center [265, 113] width 79 height 10
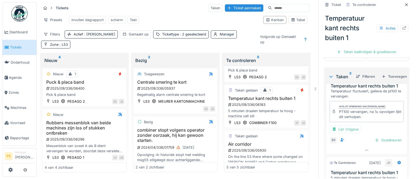
scroll to position [24, 0]
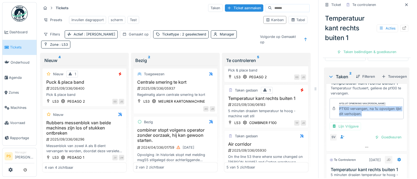
drag, startPoint x: 384, startPoint y: 145, endPoint x: 334, endPoint y: 139, distance: 50.0
click at [334, 119] on div "Afsluit opmerking van Stijn Van buggenhout PT100 vervangen, na 1u opvolgen lijk…" at bounding box center [366, 108] width 74 height 21
copy div "PT100 vervangen, na 1u opvolgen lijkt dit verholpen."
click at [68, 42] on span ": L53" at bounding box center [62, 44] width 9 height 4
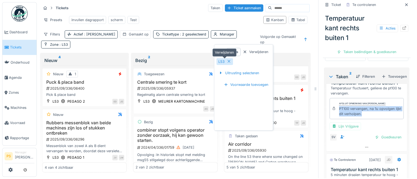
click at [229, 59] on icon at bounding box center [229, 61] width 4 height 4
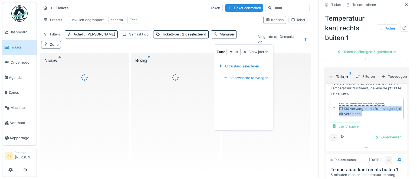
scroll to position [0, 0]
click at [222, 64] on div at bounding box center [220, 66] width 4 height 5
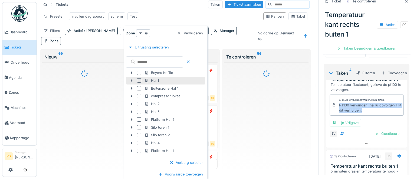
click at [133, 82] on div at bounding box center [131, 81] width 9 height 6
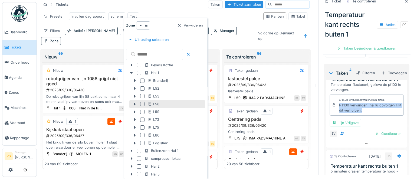
click at [142, 104] on div at bounding box center [142, 104] width 4 height 4
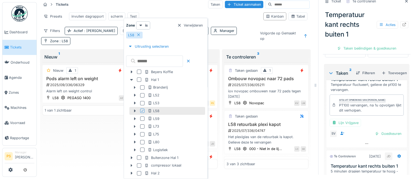
click at [308, 49] on div "Tickets Taken Ticket aanmaken Presets invullen dagrapport scherm Test Kanban Ta…" at bounding box center [227, 85] width 380 height 179
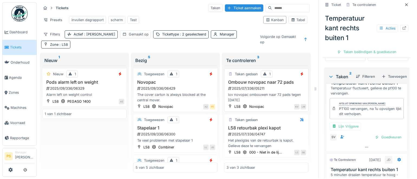
click at [249, 86] on div "2025/07/336/05211" at bounding box center [266, 88] width 78 height 5
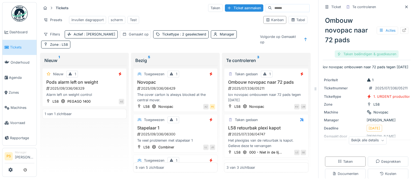
click at [345, 50] on div "Taken beëindigen & goedkeuren" at bounding box center [366, 53] width 64 height 7
click at [360, 51] on div "Taken beëindigen & goedkeuren" at bounding box center [366, 53] width 64 height 7
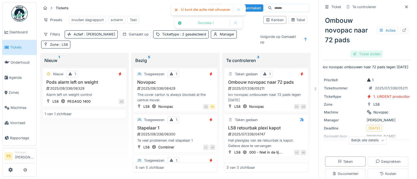
click at [362, 52] on div "Ticket sluiten" at bounding box center [366, 53] width 32 height 7
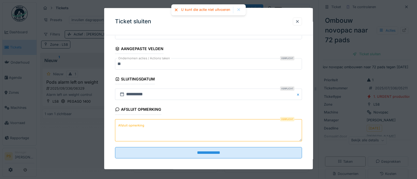
scroll to position [59, 0]
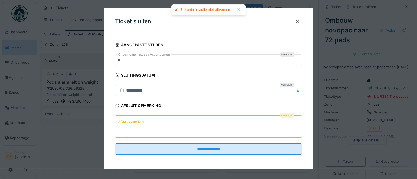
click at [192, 129] on textarea "Afsluit opmerking" at bounding box center [208, 126] width 187 height 22
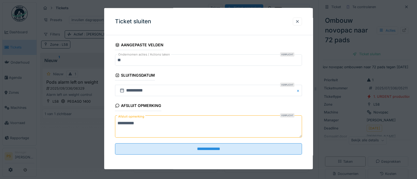
click at [128, 122] on textarea "**********" at bounding box center [208, 126] width 187 height 22
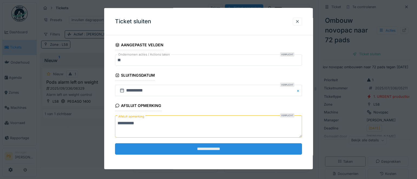
type textarea "**********"
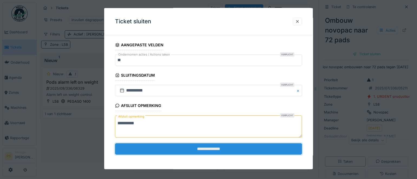
click at [154, 147] on input "**********" at bounding box center [208, 148] width 187 height 11
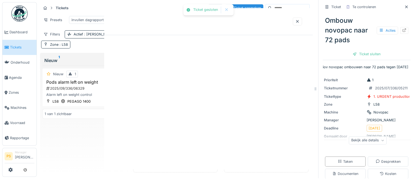
scroll to position [0, 0]
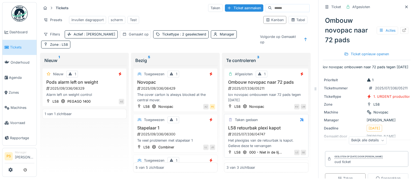
click at [264, 125] on h3 "L58 retourbak plexi kapot" at bounding box center [265, 127] width 79 height 5
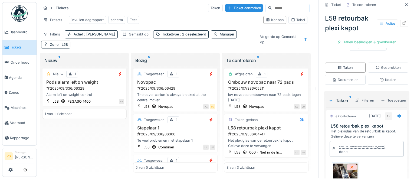
scroll to position [74, 0]
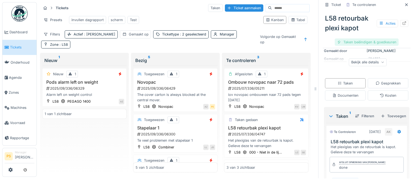
click at [377, 39] on div "Taken beëindigen & goedkeuren" at bounding box center [366, 41] width 64 height 7
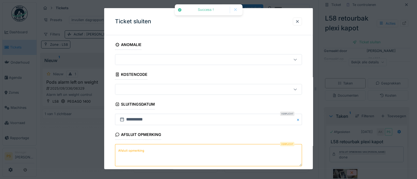
click at [197, 149] on textarea "Afsluit opmerking" at bounding box center [208, 155] width 187 height 22
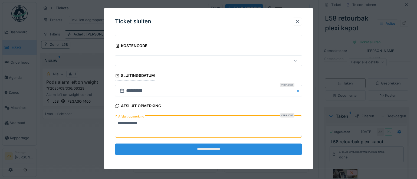
scroll to position [29, 0]
type textarea "**********"
click at [208, 147] on input "**********" at bounding box center [208, 148] width 187 height 11
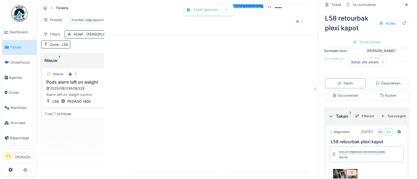
scroll to position [0, 0]
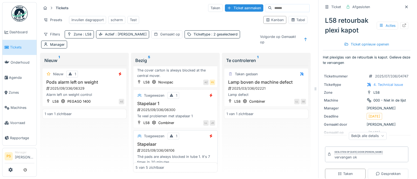
scroll to position [49, 0]
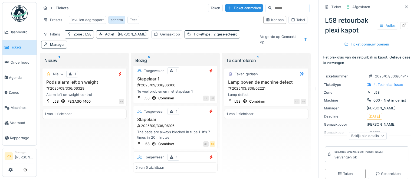
click at [115, 17] on div "scherm" at bounding box center [117, 19] width 12 height 5
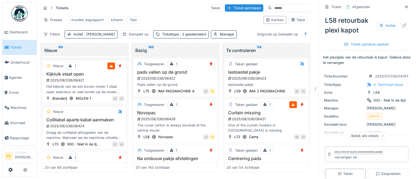
scroll to position [0, 0]
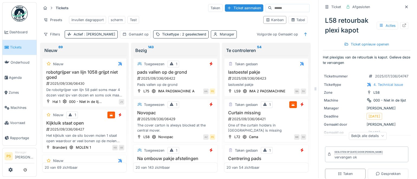
click at [219, 34] on div "Manager" at bounding box center [226, 34] width 15 height 5
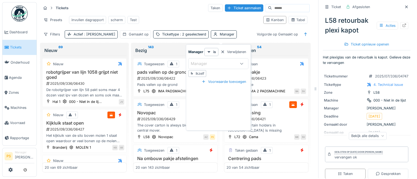
click at [197, 72] on div "Ikzelf" at bounding box center [197, 73] width 18 height 7
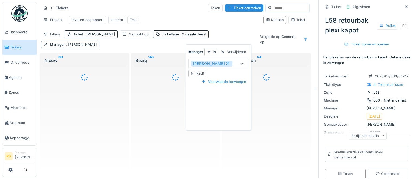
type input "****"
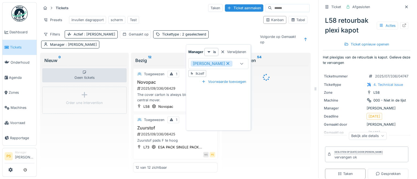
click at [173, 14] on div "Presets invullen dagrapport scherm Test" at bounding box center [150, 20] width 218 height 12
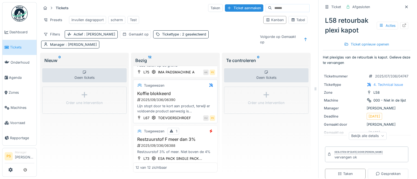
scroll to position [172, 0]
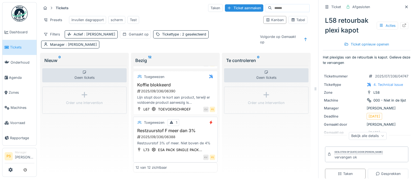
click at [164, 134] on div "2025/09/336/06388" at bounding box center [176, 136] width 78 height 5
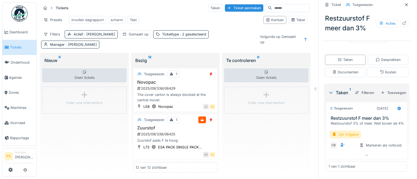
click at [238, 132] on div "Geen tickets Créer une intervention" at bounding box center [266, 119] width 84 height 107
click at [82, 17] on div "invullen dagrapport" at bounding box center [87, 19] width 32 height 5
click at [297, 20] on div "Tabel" at bounding box center [298, 19] width 14 height 5
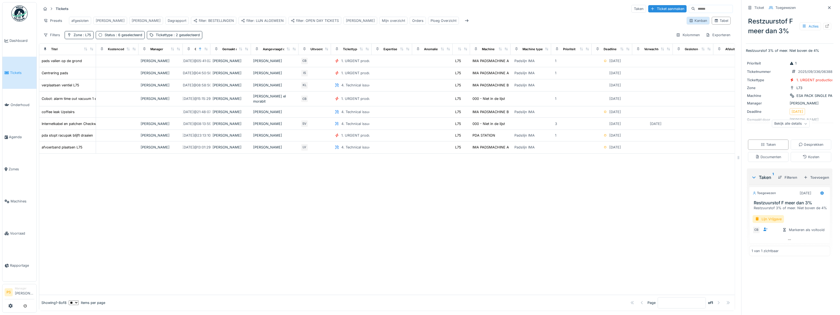
click at [416, 21] on div "Kanban" at bounding box center [698, 20] width 18 height 5
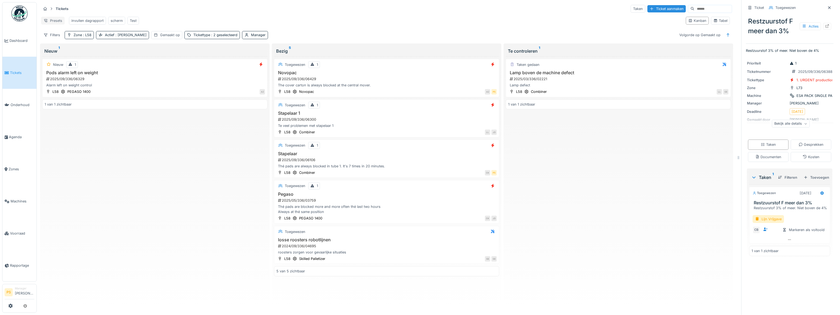
click at [52, 18] on div "Presets" at bounding box center [53, 21] width 24 height 8
click at [65, 45] on div "Weergave verwijderen" at bounding box center [66, 49] width 48 height 8
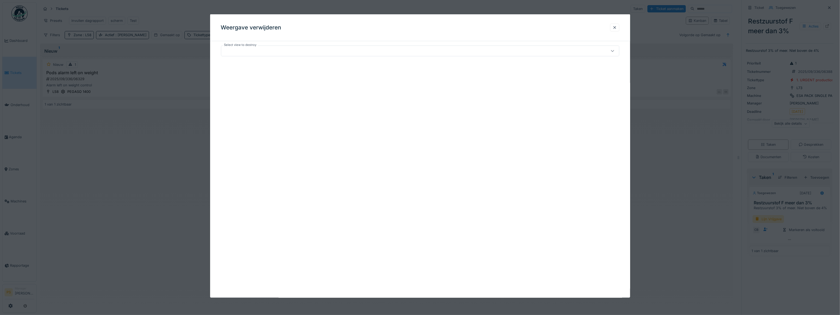
click at [253, 49] on div at bounding box center [398, 51] width 350 height 6
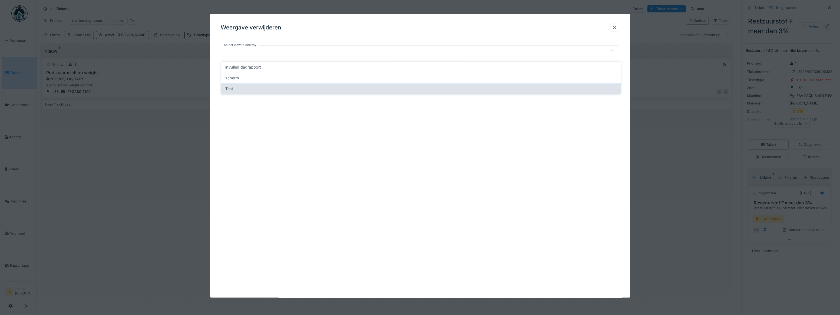
click at [248, 86] on div "Test" at bounding box center [420, 89] width 391 height 6
type input "*****"
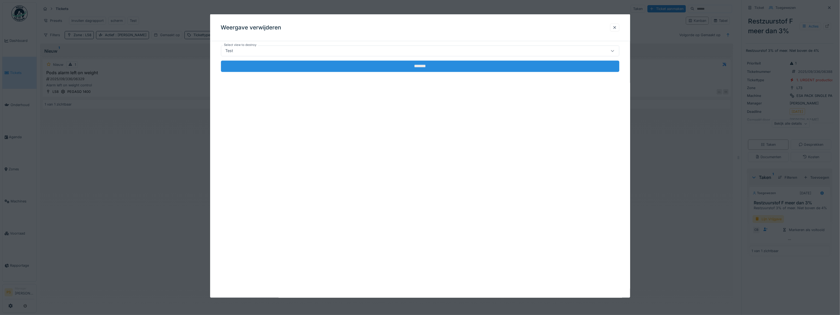
click at [373, 66] on input "*******" at bounding box center [420, 66] width 398 height 11
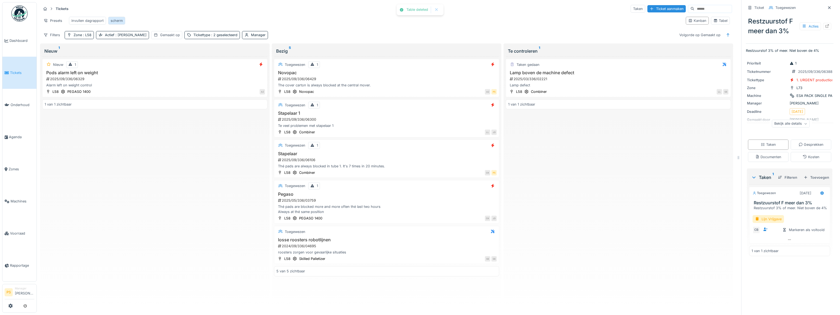
click at [111, 18] on div "scherm" at bounding box center [117, 20] width 12 height 5
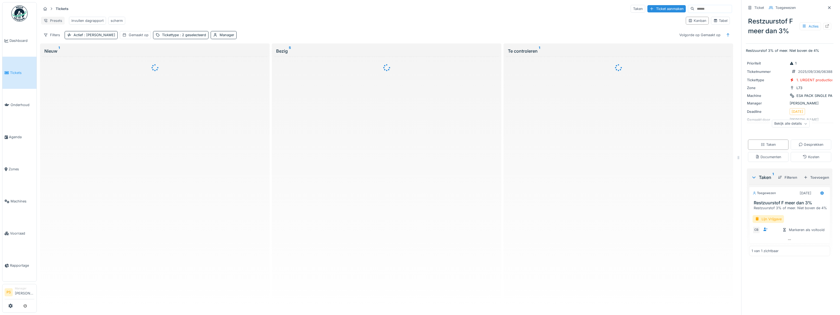
click at [57, 19] on div "Presets" at bounding box center [53, 21] width 24 height 8
click at [140, 15] on div "Presets invullen dagrapport scherm" at bounding box center [361, 21] width 640 height 12
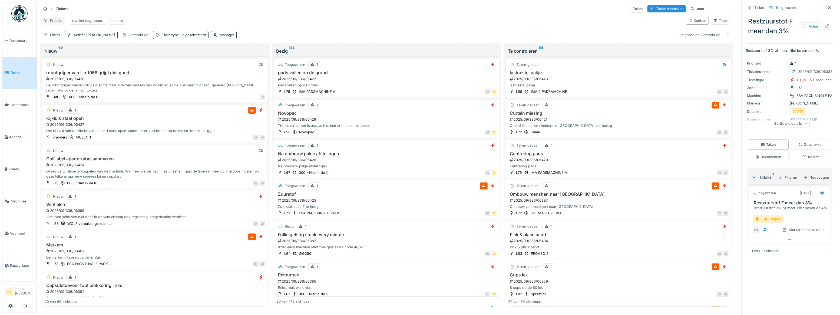
click at [49, 17] on div "Presets" at bounding box center [53, 21] width 24 height 8
click at [60, 45] on div "Weergave verwijderen" at bounding box center [66, 49] width 48 height 8
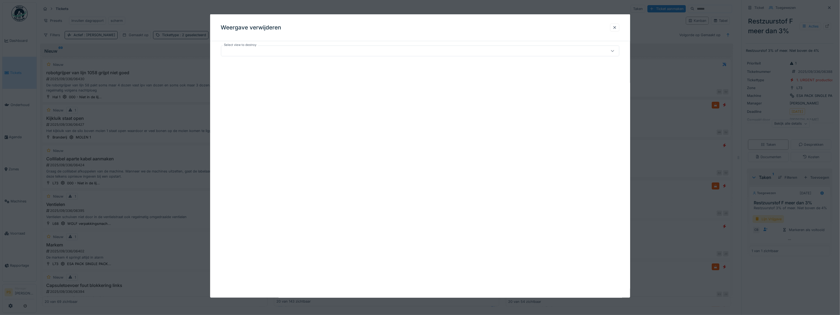
click at [263, 55] on div at bounding box center [420, 51] width 398 height 11
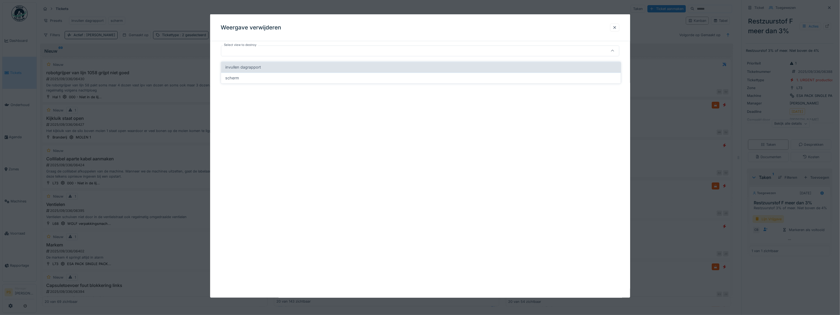
click at [262, 64] on div "invullen dagrapport" at bounding box center [420, 67] width 391 height 6
type input "*****"
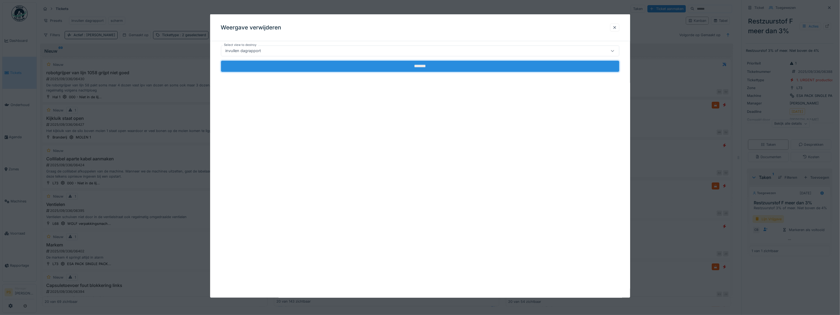
click at [305, 67] on input "*******" at bounding box center [420, 66] width 398 height 11
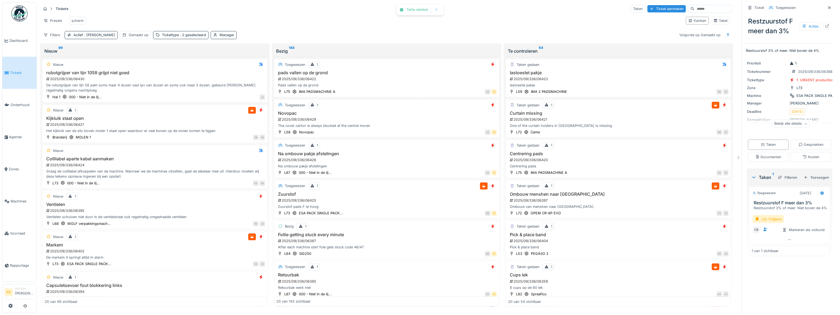
click at [143, 8] on div "Tickets Taken Ticket aanmaken" at bounding box center [386, 8] width 691 height 9
click at [52, 17] on div "Presets" at bounding box center [53, 21] width 24 height 8
click at [60, 36] on div "Weergave vervangen" at bounding box center [66, 40] width 48 height 8
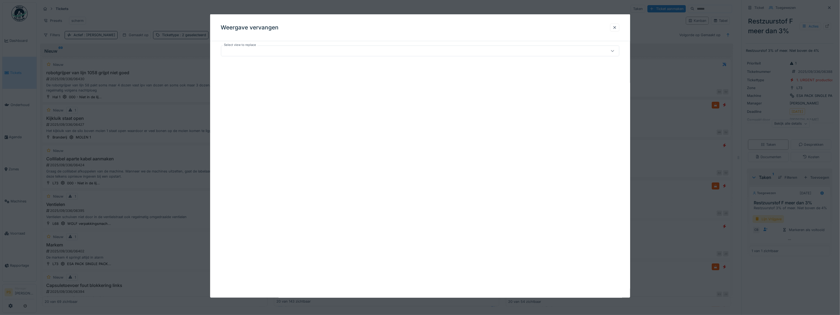
click at [237, 13] on div at bounding box center [420, 157] width 840 height 315
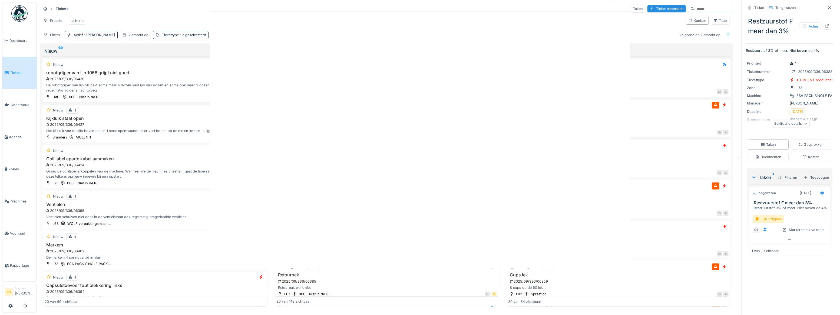
click at [238, 8] on div "Annuleren Tickets Taken Ticket aanmaken Presets scherm Kanban Tabel Filters Act…" at bounding box center [438, 157] width 803 height 315
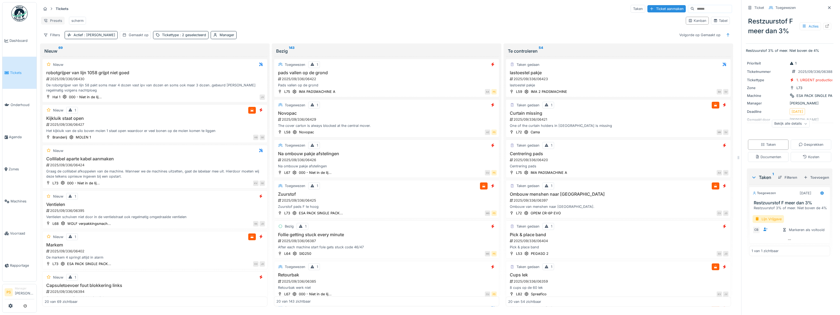
click at [51, 20] on div "Presets" at bounding box center [53, 21] width 24 height 8
click at [141, 15] on div "Presets scherm" at bounding box center [361, 21] width 640 height 12
click at [53, 33] on div "Filters" at bounding box center [51, 35] width 21 height 8
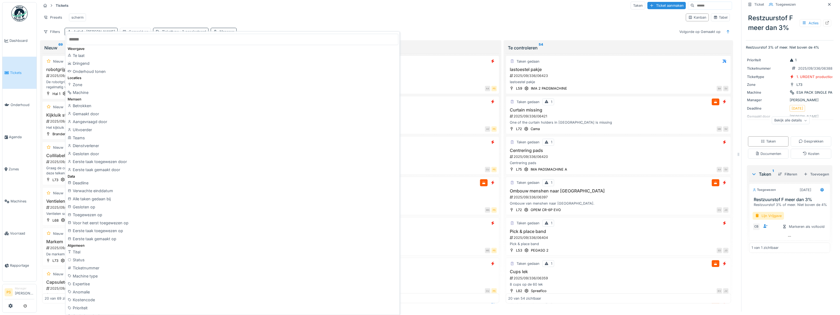
click at [84, 40] on input "text" at bounding box center [232, 39] width 332 height 11
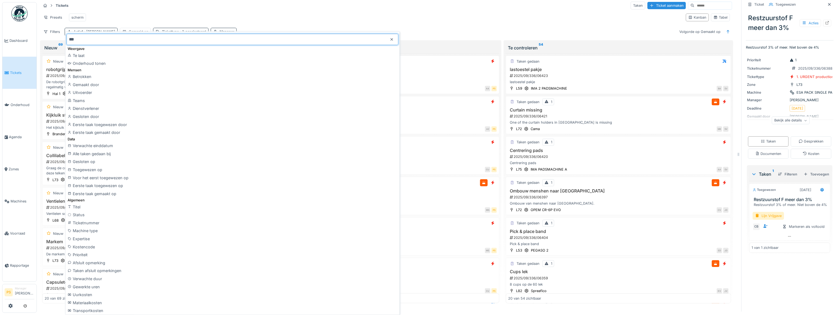
type input "****"
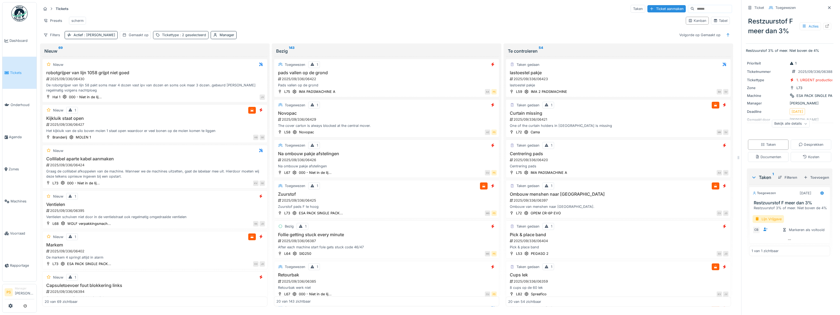
click at [155, 31] on div "Tickettype : 2 geselecteerd" at bounding box center [180, 35] width 55 height 8
click at [237, 19] on div "Presets scherm" at bounding box center [361, 21] width 640 height 12
click at [211, 35] on div "Manager" at bounding box center [224, 35] width 26 height 8
click at [230, 49] on div "Verwijderen" at bounding box center [233, 52] width 30 height 7
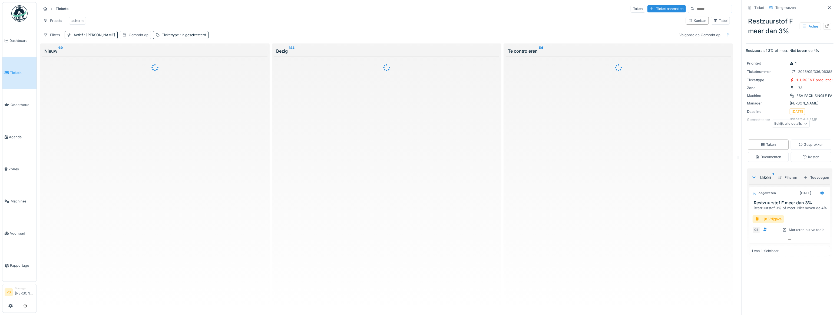
click at [129, 34] on div "Gemaakt op" at bounding box center [139, 34] width 20 height 5
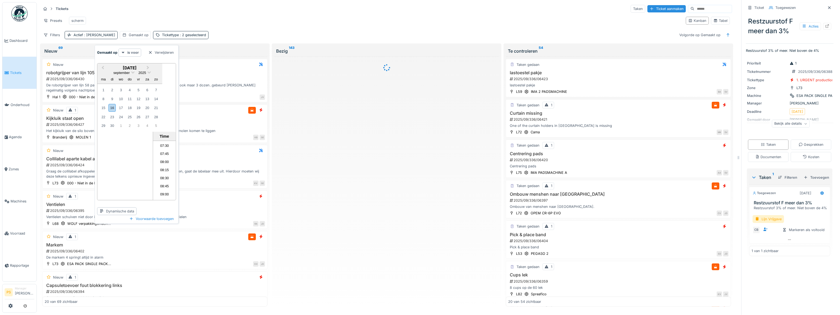
click at [121, 49] on div "is voor" at bounding box center [129, 53] width 23 height 8
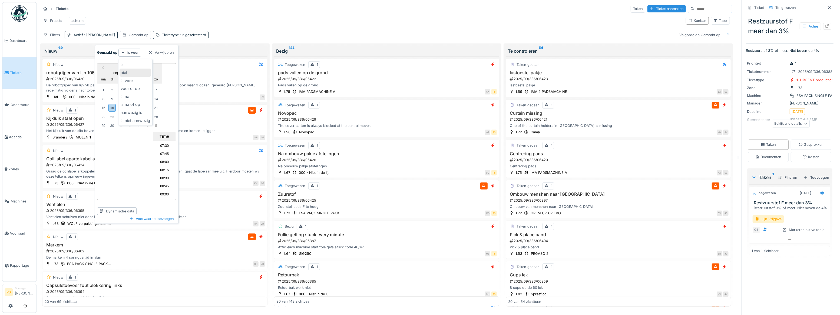
scroll to position [0, 0]
click at [128, 66] on div "is" at bounding box center [135, 65] width 32 height 8
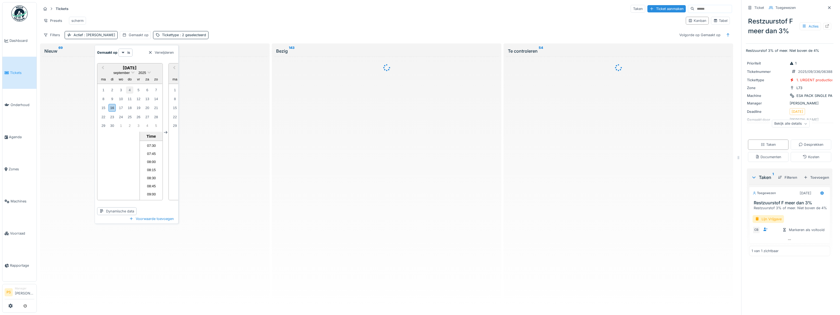
scroll to position [242, 0]
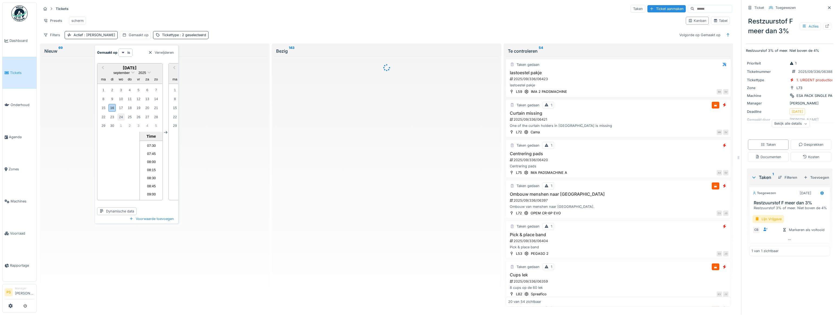
click at [103, 105] on div "15" at bounding box center [103, 107] width 7 height 7
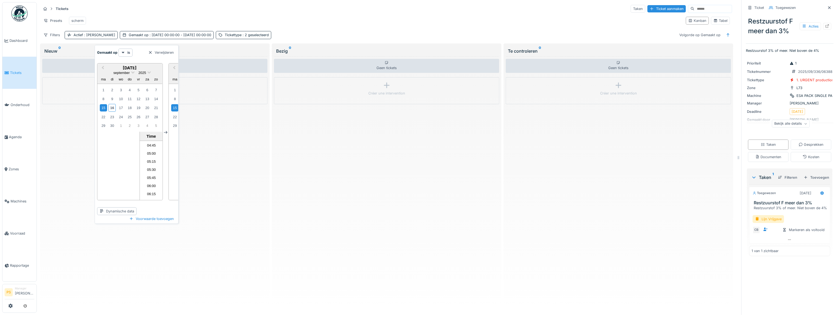
scroll to position [157, 0]
click at [147, 178] on li "06:00" at bounding box center [151, 183] width 23 height 8
click at [124, 162] on div "Previous Month Next Month september 2025 september 2025 ma di wo do vr za zo 1 …" at bounding box center [130, 132] width 66 height 138
click at [172, 178] on div "Previous Month Next Month september 2025 september 2025 ma di wo do vr za zo 1 …" at bounding box center [201, 132] width 66 height 138
click at [112, 162] on div "Previous Month Next Month september 2025 september 2025 ma di wo do vr za zo 1 …" at bounding box center [130, 132] width 66 height 138
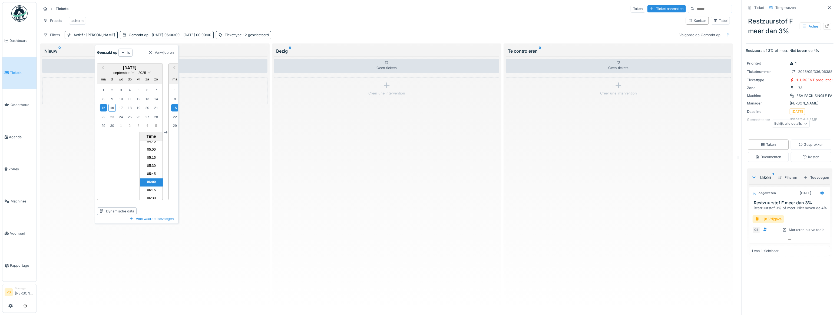
click at [112, 162] on div "Previous Month Next Month september 2025 september 2025 ma di wo do vr za zo 1 …" at bounding box center [130, 132] width 66 height 138
click at [113, 162] on div "Previous Month Next Month september 2025 september 2025 ma di wo do vr za zo 1 …" at bounding box center [130, 132] width 66 height 138
click at [117, 178] on div "Dynamische data" at bounding box center [116, 212] width 39 height 8
click at [122, 178] on div "Gisteren" at bounding box center [114, 239] width 33 height 8
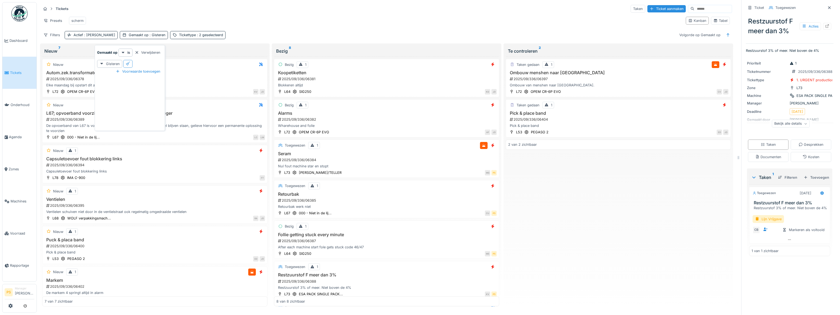
click at [126, 61] on div at bounding box center [128, 63] width 4 height 5
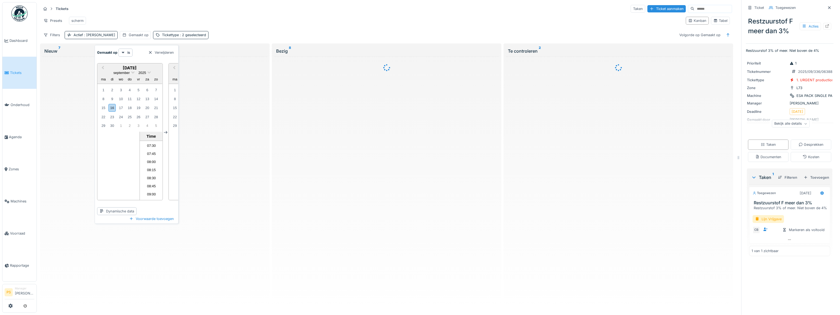
scroll to position [242, 0]
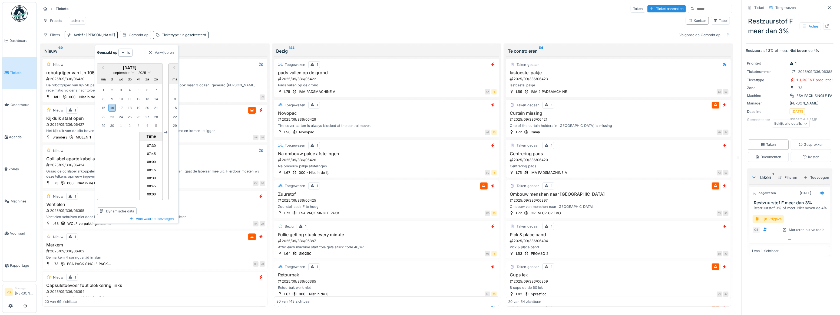
click at [188, 11] on div "Tickets Taken Ticket aanmaken" at bounding box center [386, 8] width 691 height 9
click at [122, 37] on icon at bounding box center [124, 35] width 4 height 4
click at [129, 53] on strong "is" at bounding box center [128, 52] width 3 height 5
click at [129, 93] on div "is na" at bounding box center [135, 97] width 32 height 8
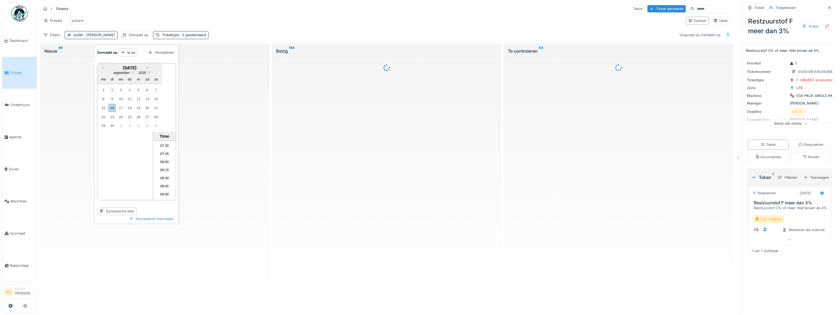
click at [124, 50] on div at bounding box center [123, 52] width 4 height 5
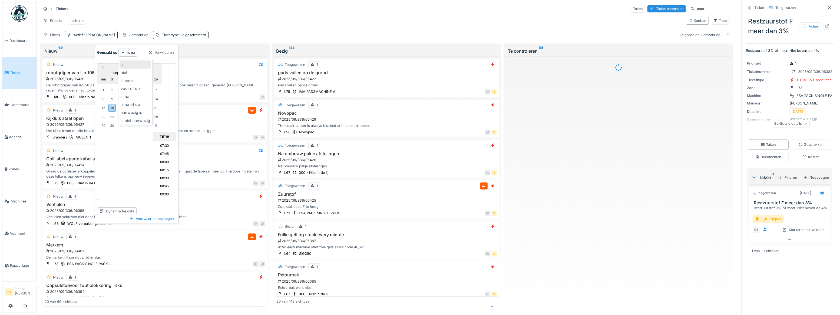
click at [133, 61] on div "is" at bounding box center [135, 65] width 32 height 8
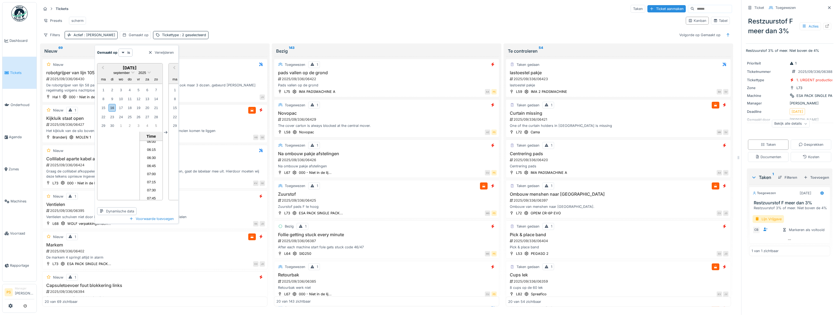
scroll to position [181, 0]
click at [149, 155] on li "06:00" at bounding box center [151, 159] width 23 height 8
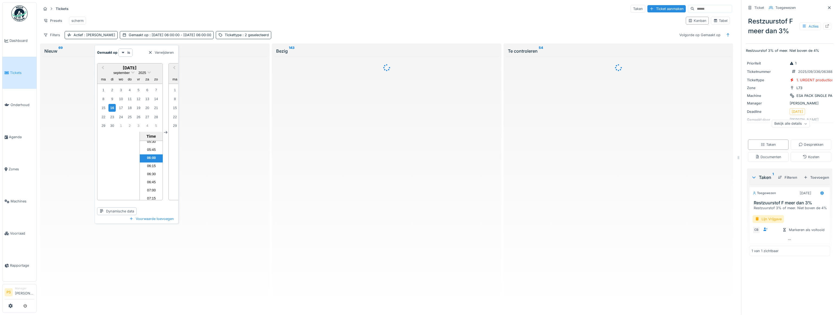
click at [127, 154] on div "Previous Month Next Month september 2025 september 2025 ma di wo do vr za zo 1 …" at bounding box center [130, 132] width 66 height 138
click at [125, 178] on div "Dynamische data" at bounding box center [116, 212] width 39 height 8
click at [152, 178] on div "Voorwaarde toevoegen" at bounding box center [151, 218] width 49 height 7
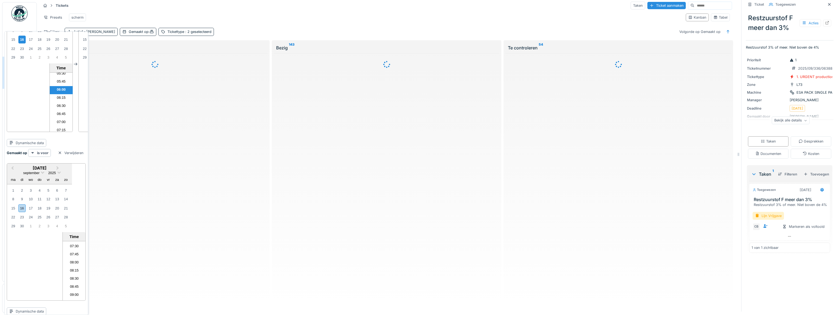
scroll to position [63, 0]
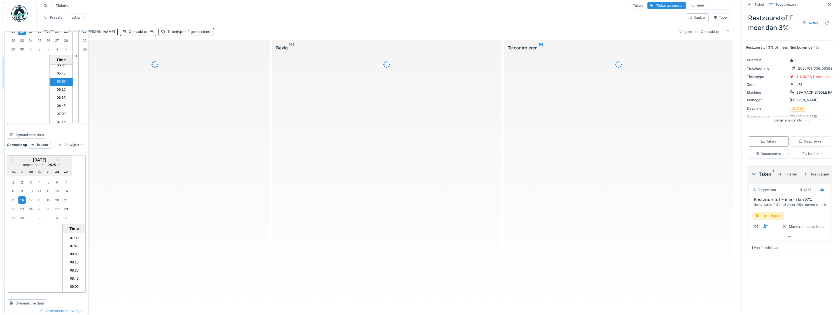
click at [24, 178] on div "16" at bounding box center [21, 201] width 7 height 8
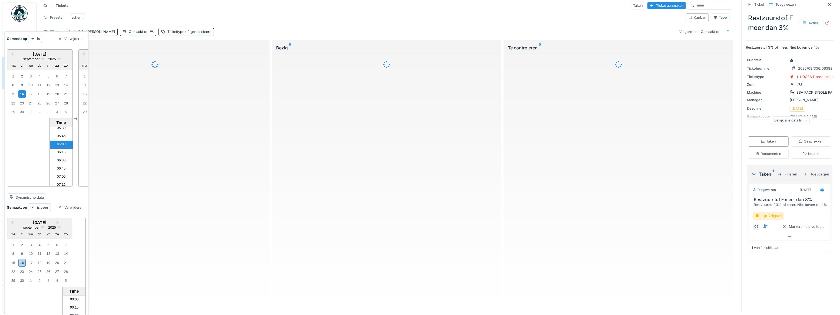
scroll to position [242, 0]
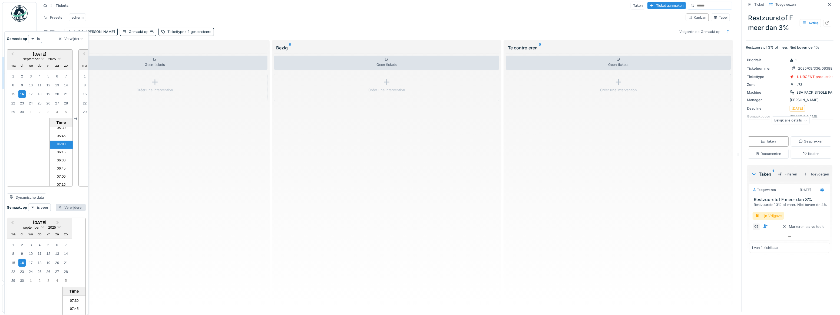
click at [76, 178] on div "Verwijderen" at bounding box center [71, 207] width 30 height 7
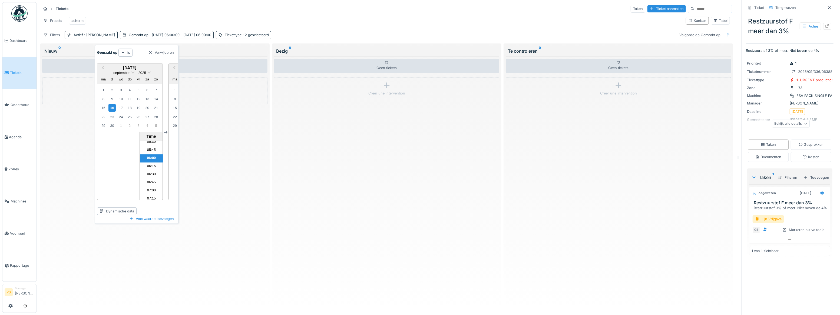
click at [180, 15] on div "Presets scherm" at bounding box center [361, 21] width 640 height 12
click at [159, 34] on span ": 16-9-2025 06:00:00 - 16-9-2025 06:00:00" at bounding box center [179, 35] width 63 height 4
click at [166, 131] on icon at bounding box center [166, 132] width 4 height 3
click at [166, 131] on icon at bounding box center [166, 133] width 4 height 4
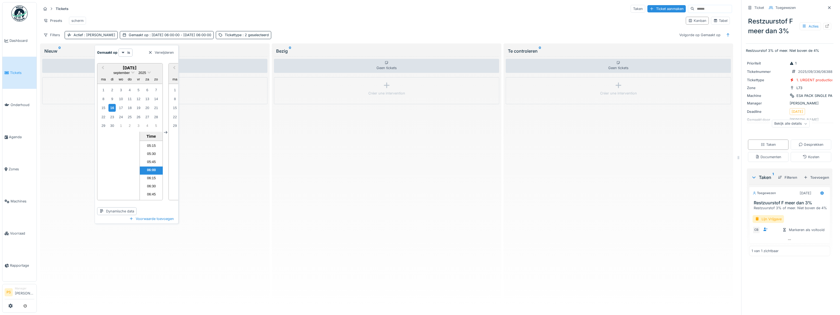
click at [166, 131] on icon at bounding box center [166, 133] width 4 height 4
click at [165, 131] on icon at bounding box center [166, 133] width 4 height 4
click at [162, 22] on div "Presets scherm" at bounding box center [361, 21] width 640 height 12
drag, startPoint x: 146, startPoint y: 35, endPoint x: 143, endPoint y: 34, distance: 3.1
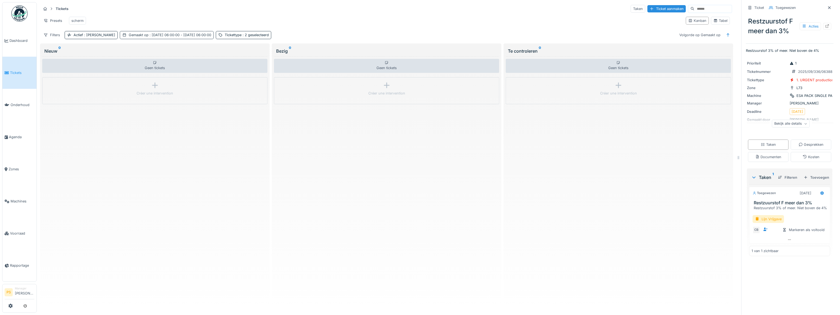
click at [148, 34] on span ": 16-9-2025 06:00:00 - 16-9-2025 06:00:00" at bounding box center [179, 35] width 63 height 4
click at [153, 49] on div "Verwijderen" at bounding box center [161, 52] width 30 height 7
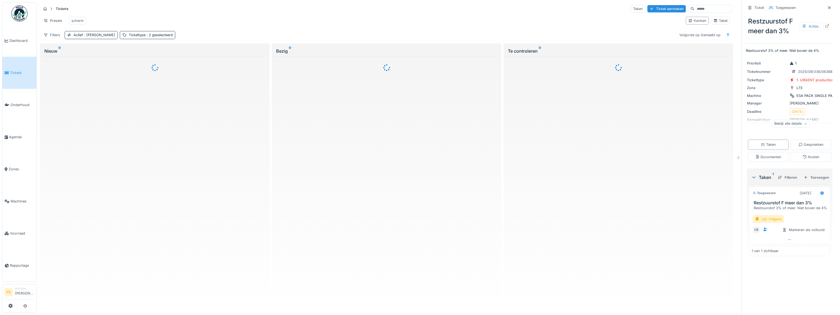
click at [136, 27] on div "Tickets Taken Ticket aanmaken Presets scherm Kanban Tabel Filters Actief : Ja T…" at bounding box center [386, 21] width 695 height 39
click at [53, 33] on div "Filters" at bounding box center [51, 35] width 21 height 8
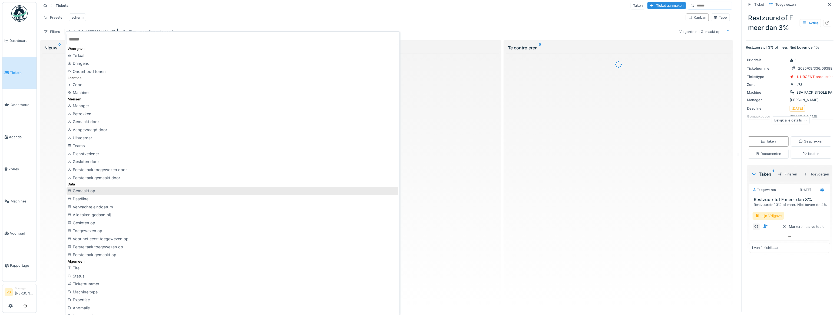
click at [101, 178] on div "Gemaakt op" at bounding box center [232, 191] width 332 height 8
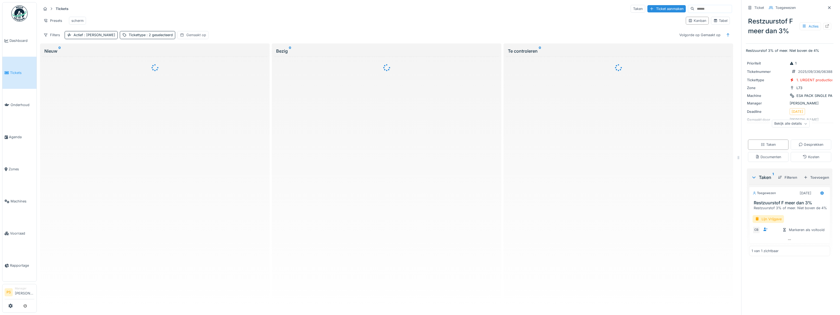
click at [186, 35] on div "Gemaakt op" at bounding box center [196, 34] width 20 height 5
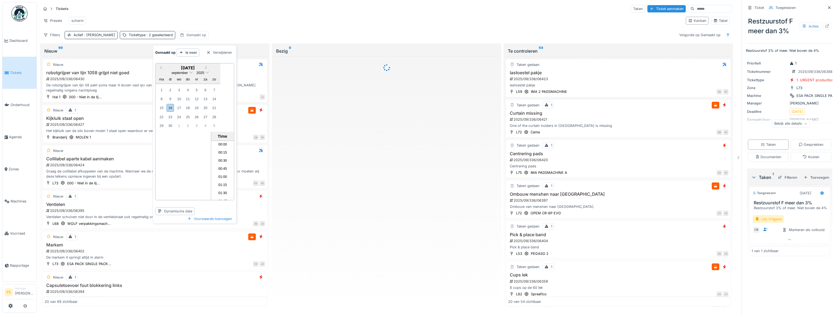
scroll to position [242, 0]
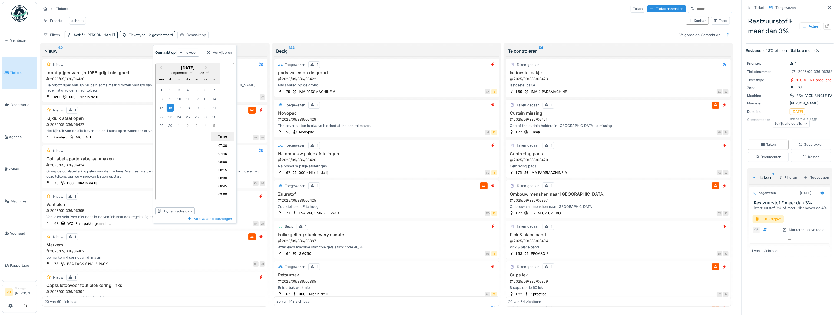
click at [169, 104] on div "16" at bounding box center [170, 108] width 7 height 8
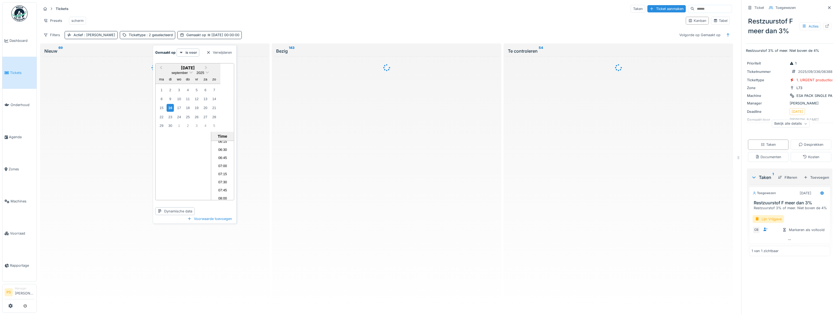
scroll to position [194, 0]
click at [224, 142] on li "06:00" at bounding box center [222, 146] width 23 height 8
click at [219, 142] on li "06:00" at bounding box center [222, 146] width 23 height 8
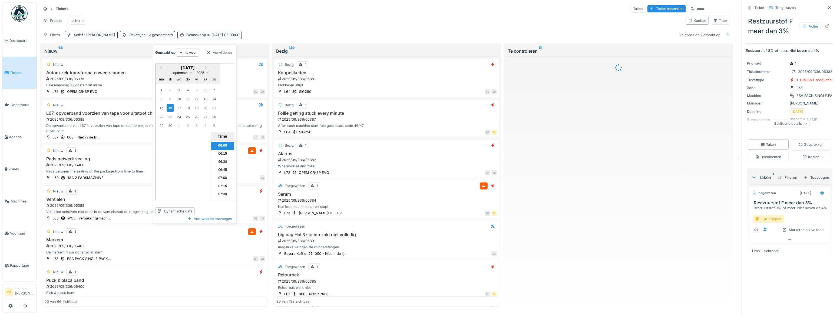
click at [219, 142] on li "06:00" at bounding box center [222, 146] width 23 height 8
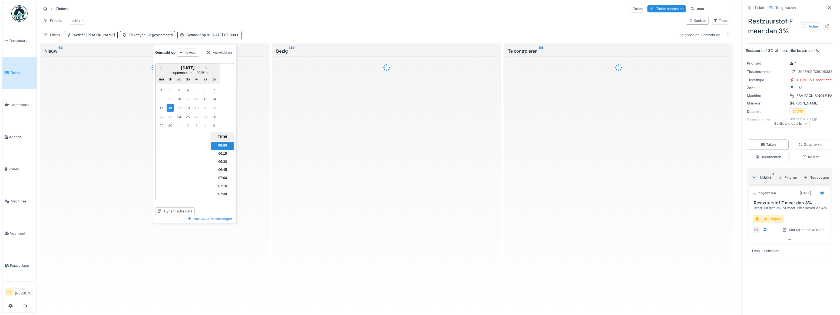
click at [220, 142] on li "06:00" at bounding box center [222, 146] width 23 height 8
drag, startPoint x: 220, startPoint y: 141, endPoint x: 198, endPoint y: 144, distance: 22.6
click at [198, 144] on div "Previous Month Next Month september 2025 september 2025 ma di wo do vr za zo 1 …" at bounding box center [194, 132] width 79 height 138
click at [190, 51] on strong "is voor" at bounding box center [190, 52] width 11 height 5
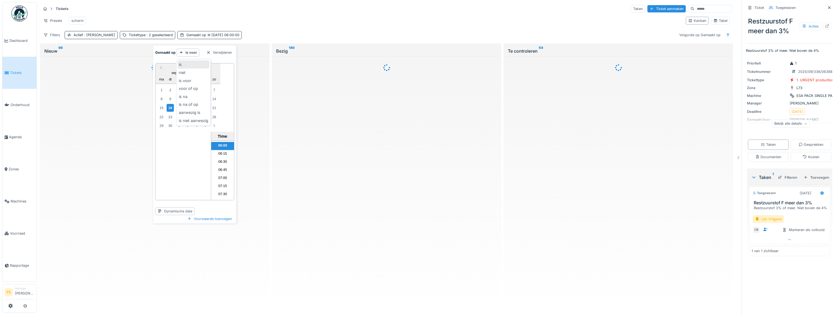
click at [186, 61] on div "is" at bounding box center [194, 65] width 32 height 8
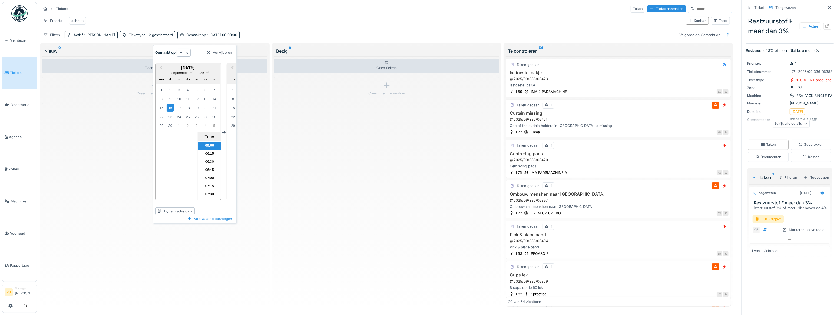
click at [206, 143] on li "06:00" at bounding box center [209, 146] width 23 height 8
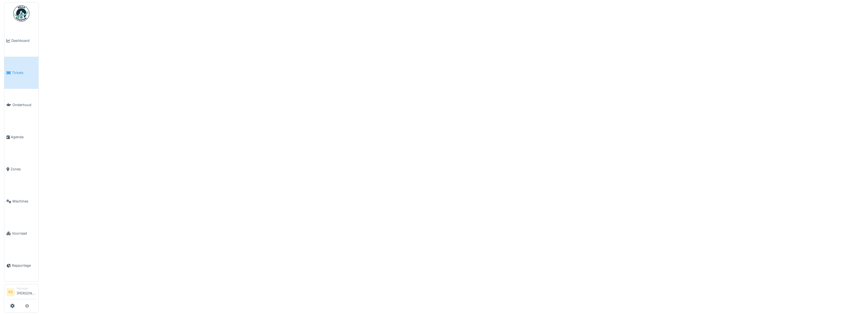
scroll to position [0, 0]
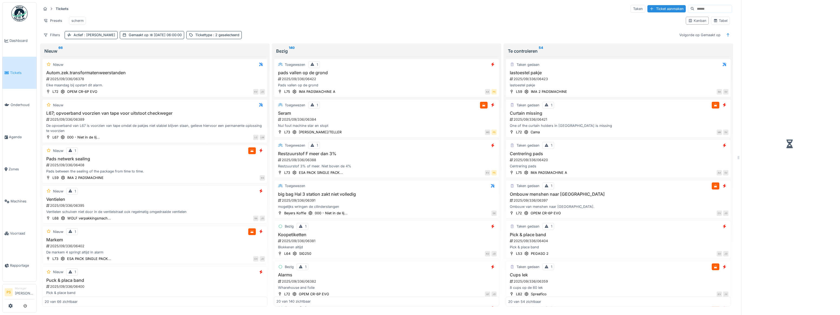
click at [173, 23] on div "Presets scherm" at bounding box center [361, 21] width 640 height 12
click at [716, 23] on div "Tabel" at bounding box center [720, 20] width 14 height 5
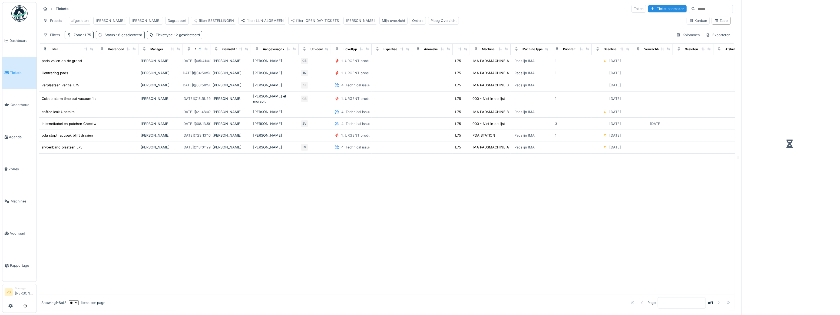
click at [105, 38] on div "Status : 6 geselecteerd" at bounding box center [124, 34] width 38 height 5
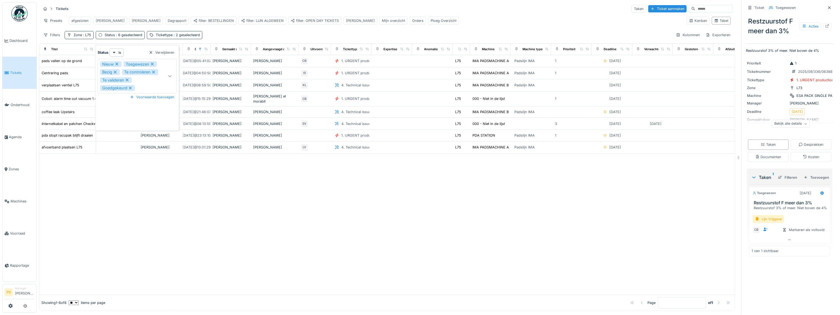
click at [151, 88] on div "Nieuw Toegewezen Bezig Te controleren Te valideren Goedgekeurd" at bounding box center [131, 76] width 62 height 30
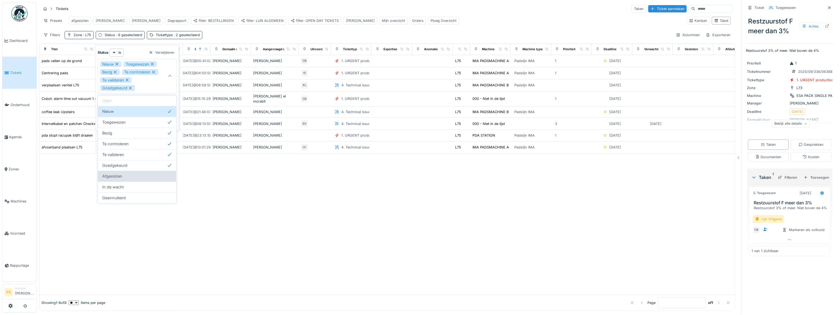
click at [134, 176] on div "Afgesloten" at bounding box center [137, 177] width 70 height 6
type input "**********"
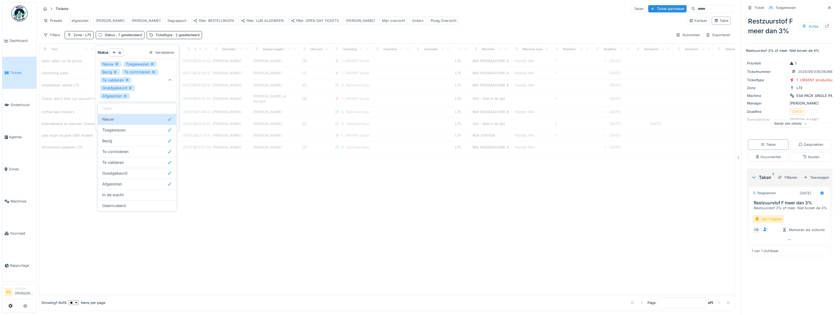
click at [219, 36] on div "Filters Zone : L75 Status : 7 geselecteerd Tickettype : 2 geselecteerd Kolommen…" at bounding box center [386, 35] width 691 height 8
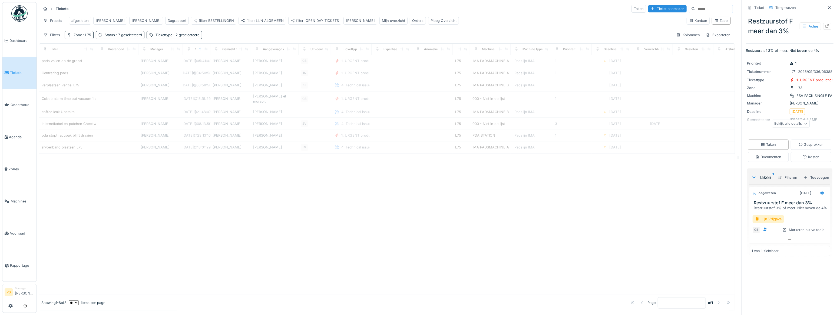
click at [84, 37] on span ": L75" at bounding box center [86, 35] width 9 height 4
click at [98, 51] on div "Verwijderen" at bounding box center [106, 52] width 30 height 7
click at [99, 51] on div at bounding box center [102, 49] width 8 height 7
click at [57, 39] on div "Filters" at bounding box center [51, 35] width 21 height 8
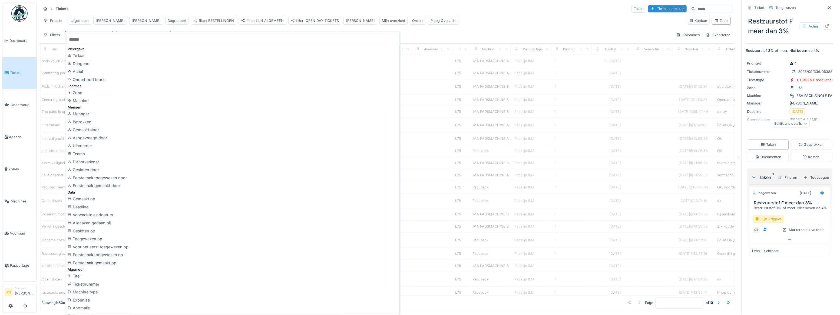
click at [78, 38] on input "text" at bounding box center [232, 39] width 332 height 11
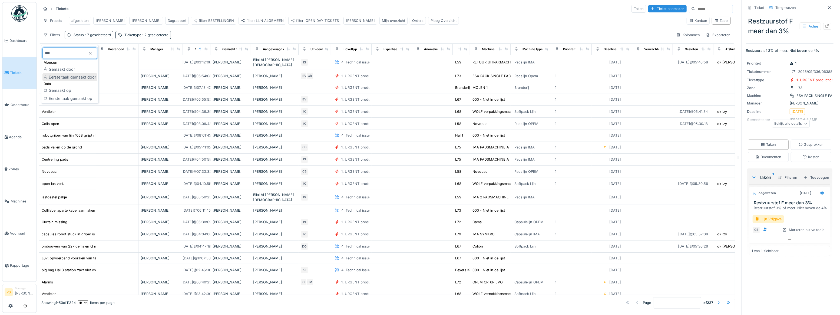
type input "***"
click at [73, 88] on div "Gemaakt op" at bounding box center [69, 91] width 55 height 8
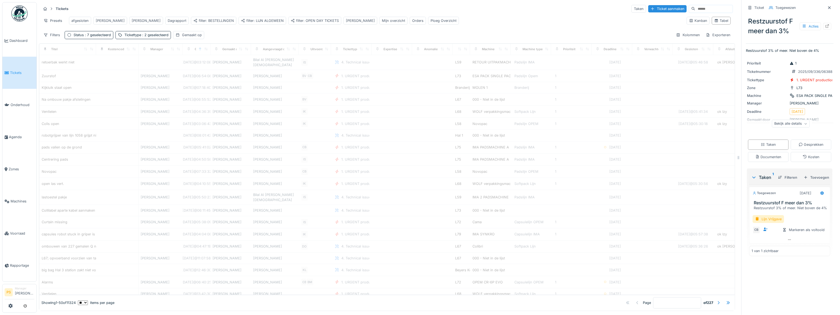
click at [190, 38] on div "Gemaakt op" at bounding box center [192, 34] width 20 height 5
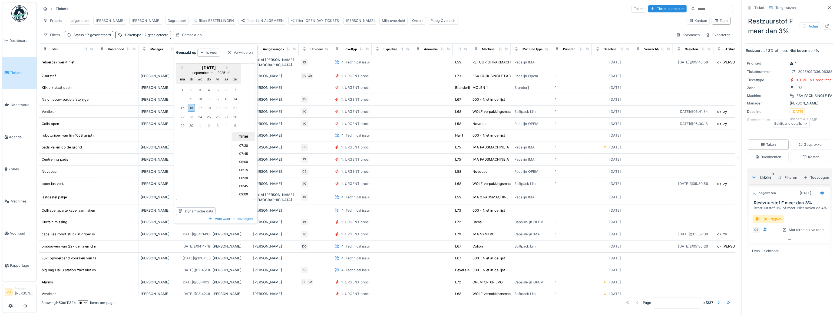
click at [212, 53] on strong "is voor" at bounding box center [211, 52] width 11 height 5
click at [209, 63] on div "is" at bounding box center [215, 65] width 32 height 8
click at [231, 142] on li "06:00" at bounding box center [230, 146] width 23 height 8
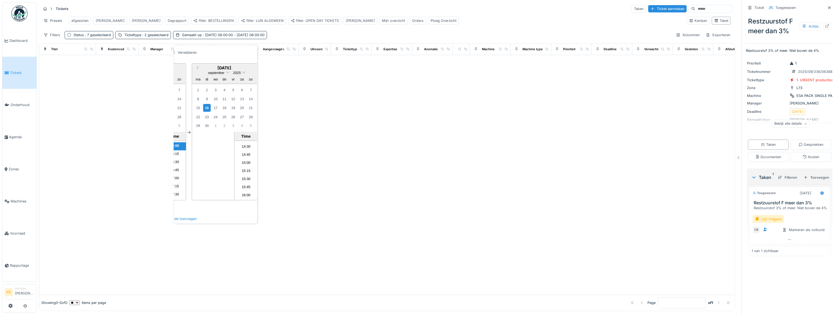
scroll to position [480, 0]
click at [214, 105] on div "17" at bounding box center [215, 107] width 7 height 7
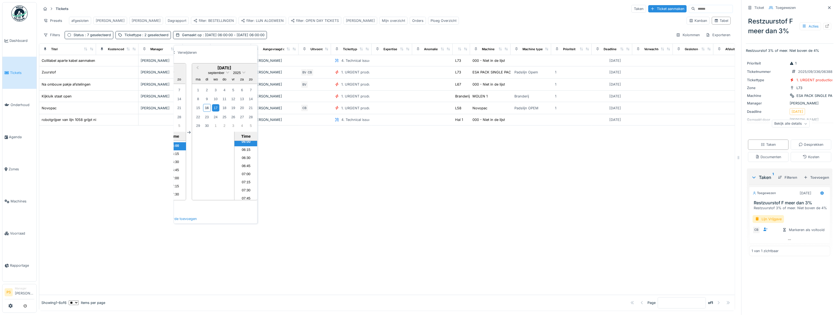
scroll to position [169, 0]
click at [242, 167] on li "06:00" at bounding box center [245, 171] width 23 height 8
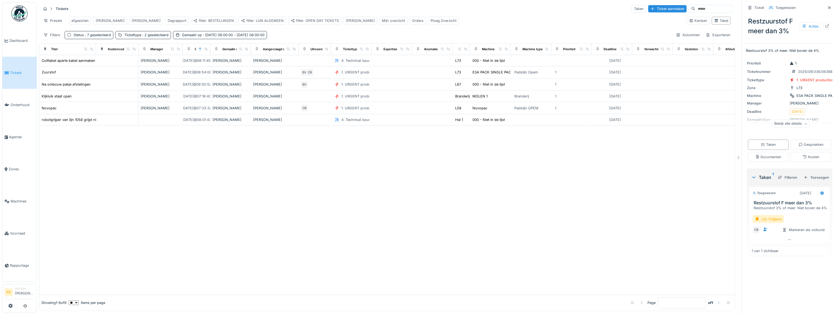
click at [315, 158] on div at bounding box center [386, 210] width 695 height 169
click at [294, 173] on div at bounding box center [386, 210] width 695 height 169
click at [81, 35] on div "Status : 7 geselecteerd" at bounding box center [92, 34] width 37 height 5
click at [118, 92] on div "Nieuw Toegewezen Bezig Te controleren Te valideren Goedgekeurd Afgesloten" at bounding box center [100, 80] width 62 height 38
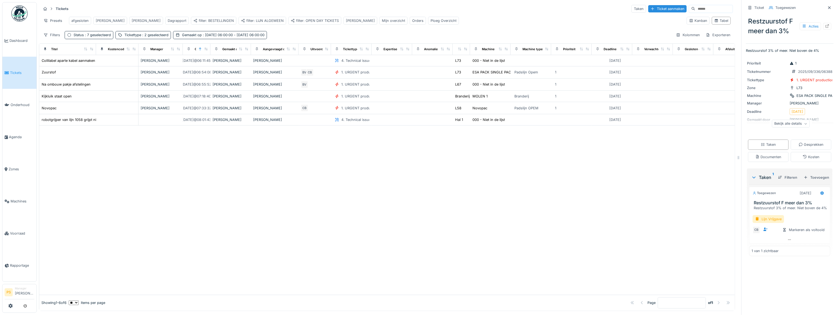
click at [187, 152] on div at bounding box center [386, 210] width 695 height 169
click at [202, 36] on span ": [DATE] 06:00:00 - [DATE] 06:00:00" at bounding box center [233, 35] width 63 height 4
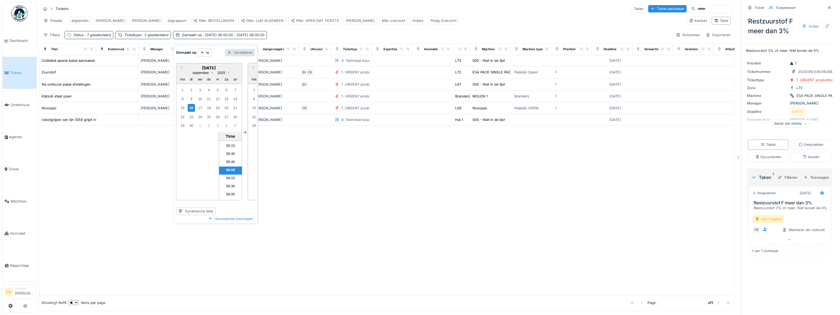
scroll to position [169, 0]
click at [236, 53] on div "Verwijderen" at bounding box center [240, 52] width 30 height 7
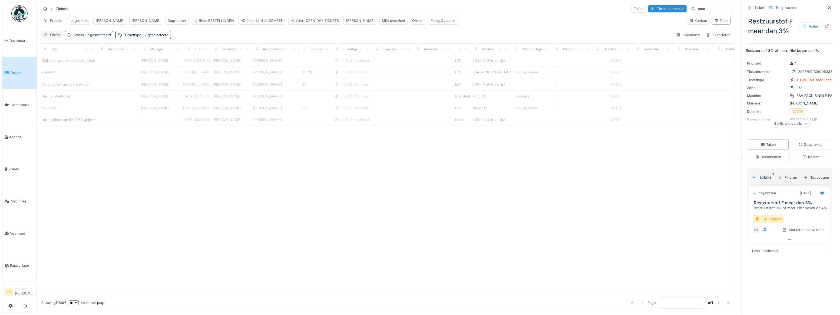
click at [53, 38] on div "Filters" at bounding box center [51, 35] width 21 height 8
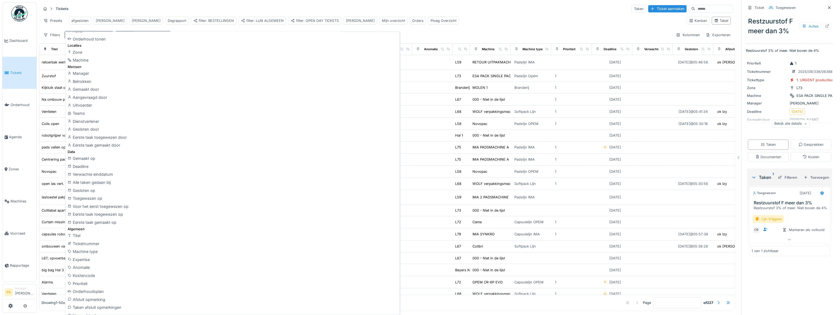
scroll to position [0, 0]
click at [100, 41] on input "text" at bounding box center [232, 39] width 332 height 11
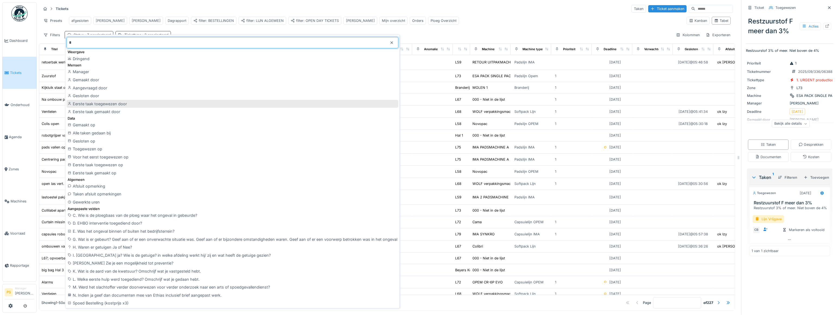
type input "*"
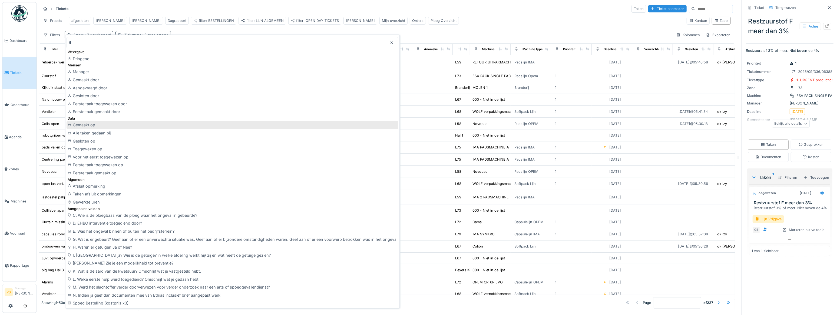
click at [103, 125] on div "Gemaakt op" at bounding box center [232, 125] width 332 height 8
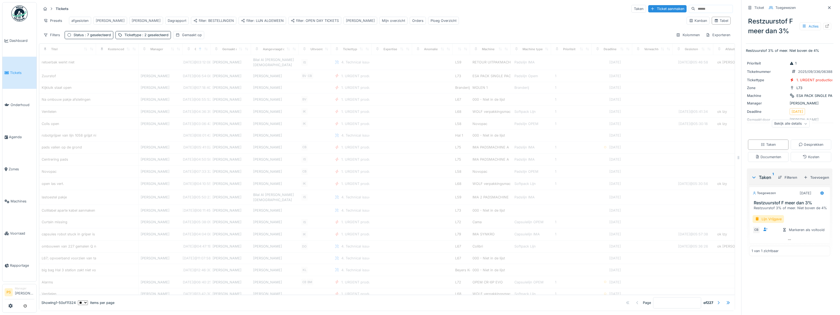
click at [257, 36] on div "Filters Status : 7 geselecteerd Tickettype : 2 geselecteerd Gemaakt op Kolommen…" at bounding box center [386, 35] width 691 height 8
click at [191, 39] on div "Gemaakt op" at bounding box center [188, 35] width 31 height 8
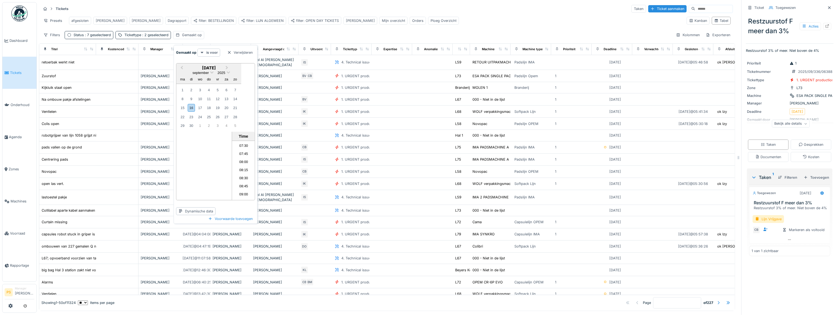
click at [211, 54] on strong "is voor" at bounding box center [211, 52] width 11 height 5
click at [211, 98] on div "is na" at bounding box center [215, 97] width 32 height 8
click at [189, 109] on div "16" at bounding box center [191, 108] width 7 height 8
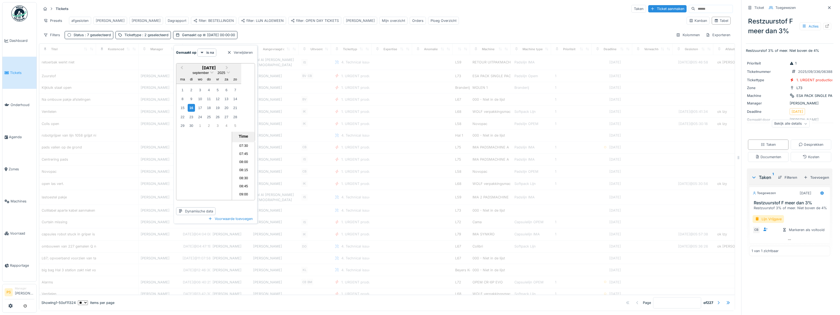
scroll to position [193, 0]
click at [241, 147] on li "06:00" at bounding box center [243, 147] width 23 height 8
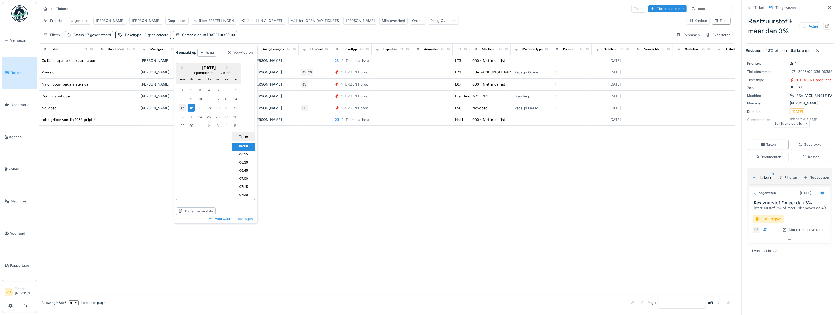
click at [184, 107] on div "15" at bounding box center [182, 107] width 7 height 7
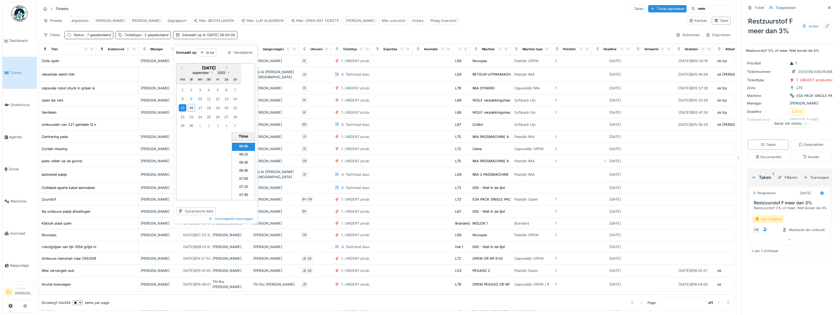
click at [210, 53] on strong "is na" at bounding box center [210, 52] width 8 height 5
click at [209, 62] on div "is" at bounding box center [215, 65] width 32 height 8
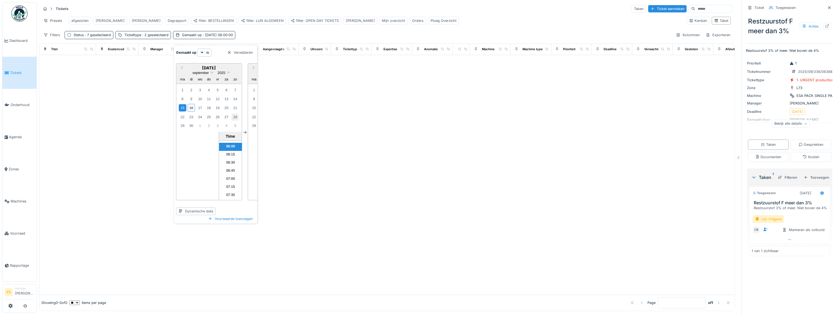
scroll to position [0, 56]
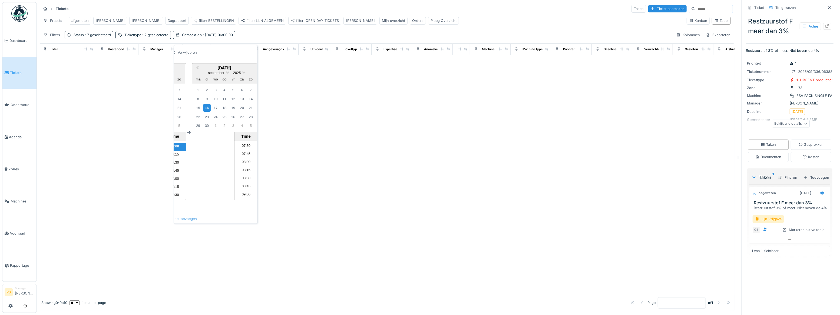
click at [208, 108] on div "16" at bounding box center [206, 108] width 7 height 8
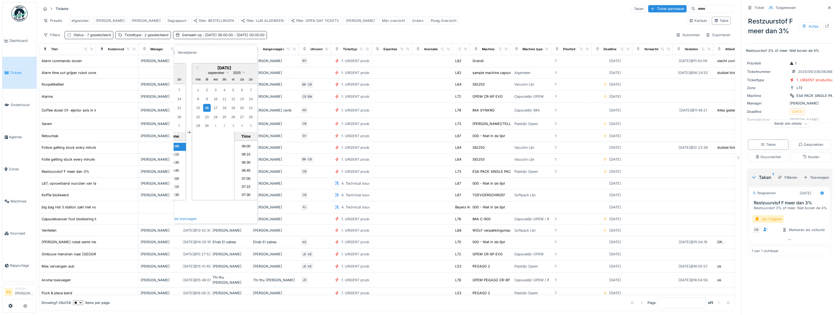
scroll to position [168, 0]
click at [245, 171] on li "06:00" at bounding box center [245, 172] width 23 height 8
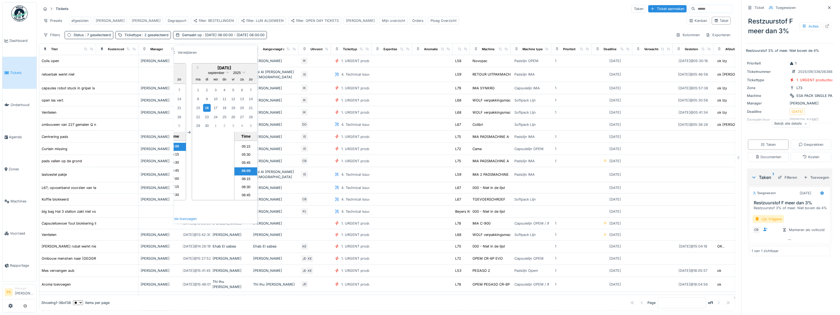
click at [329, 33] on div "Tickets Taken Ticket aanmaken Presets afgesloten [PERSON_NAME] Dagrapport filte…" at bounding box center [387, 21] width 696 height 39
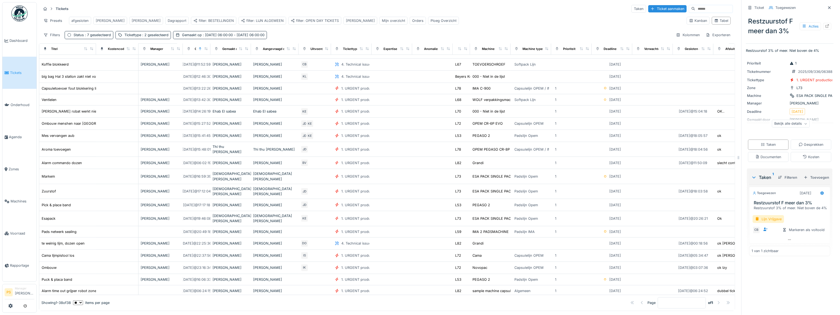
scroll to position [62, 0]
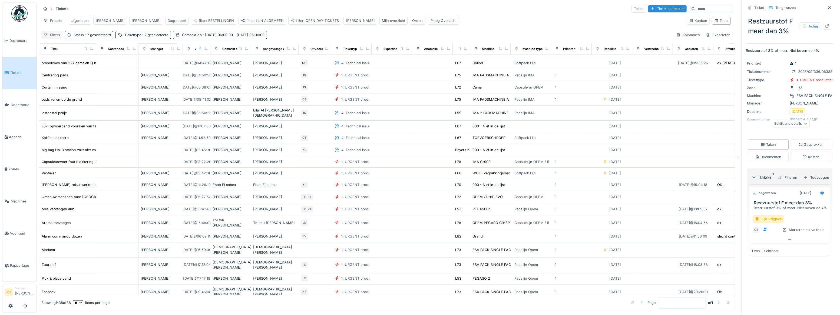
click at [51, 39] on div "Filters" at bounding box center [51, 35] width 21 height 8
click at [54, 19] on div "Presets" at bounding box center [53, 21] width 24 height 8
click at [58, 32] on div "Nieuwe weergave" at bounding box center [66, 33] width 48 height 8
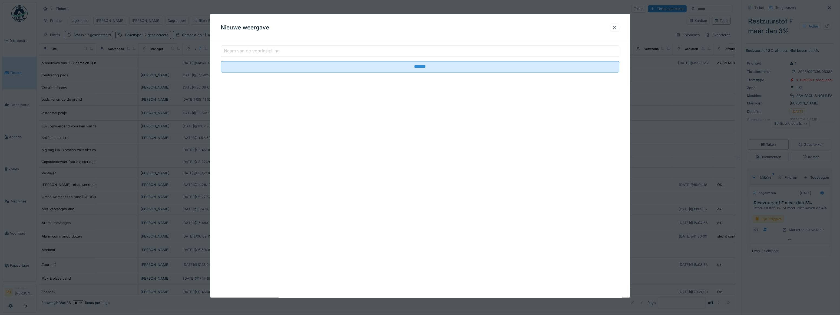
click at [251, 52] on label "Naam van de voorinstelling" at bounding box center [252, 51] width 58 height 6
click at [251, 52] on input "Naam van de voorinstelling" at bounding box center [420, 51] width 398 height 11
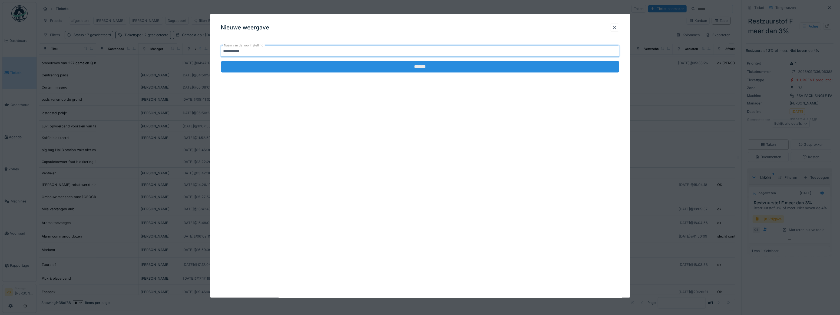
type input "**********"
click at [290, 68] on input "*******" at bounding box center [420, 66] width 398 height 11
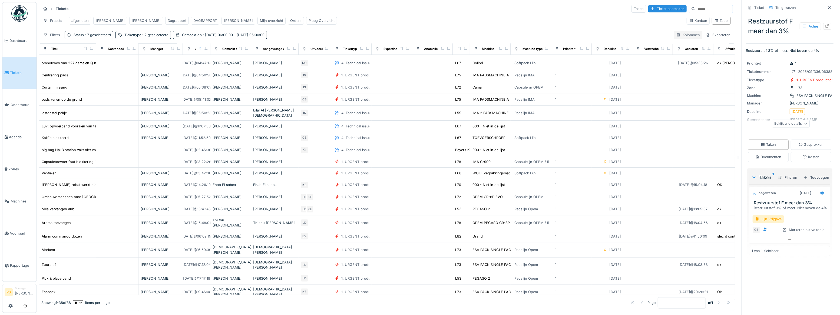
click at [685, 39] on div "Kolommen" at bounding box center [687, 35] width 29 height 8
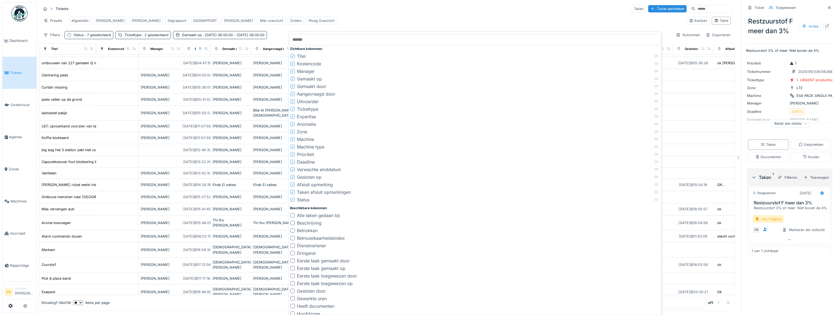
click at [293, 64] on icon at bounding box center [292, 63] width 3 height 3
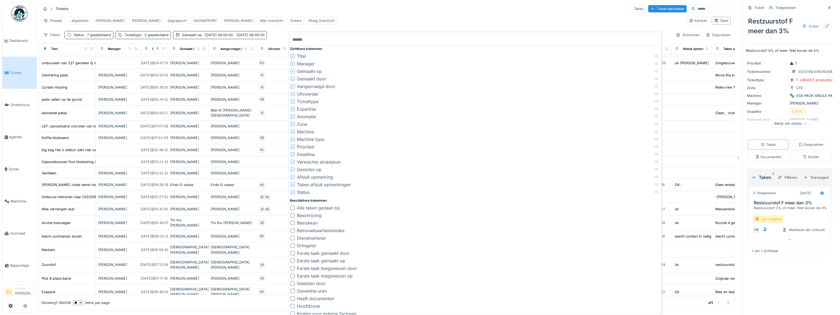
click at [292, 116] on icon at bounding box center [292, 116] width 3 height 3
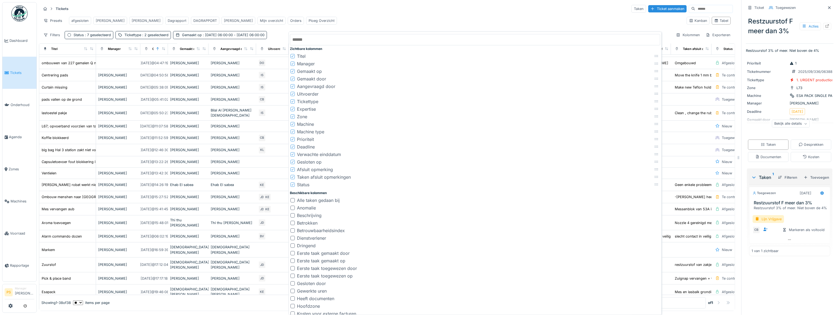
click at [291, 109] on icon at bounding box center [292, 109] width 3 height 3
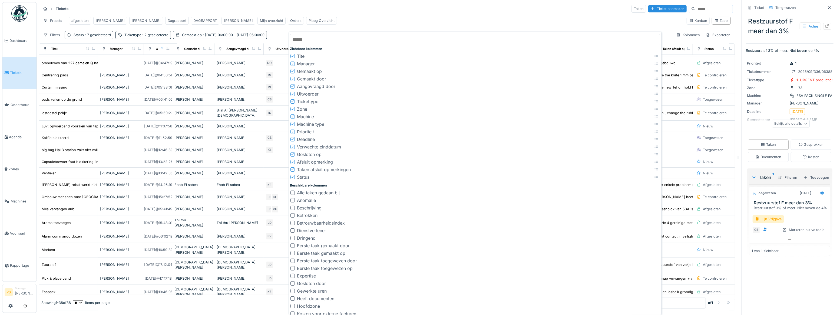
click at [292, 132] on icon at bounding box center [292, 132] width 2 height 2
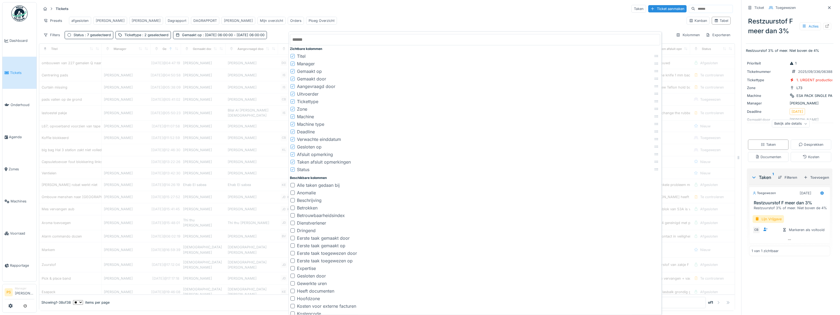
scroll to position [59, 0]
click at [292, 132] on icon at bounding box center [292, 132] width 3 height 3
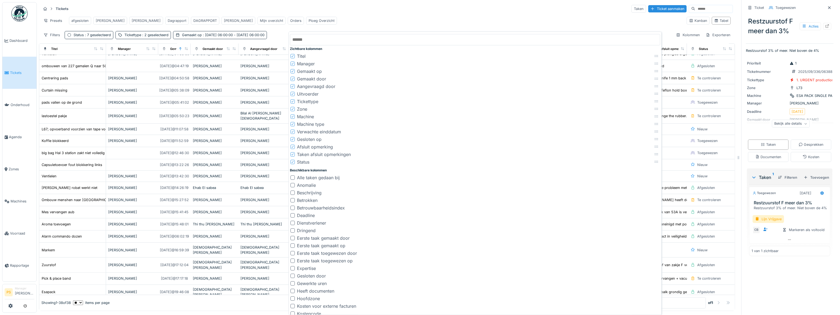
click at [293, 132] on icon at bounding box center [292, 132] width 3 height 3
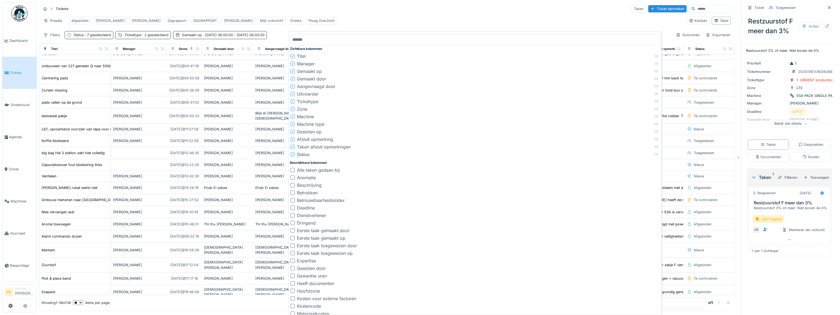
click at [293, 124] on icon at bounding box center [292, 124] width 3 height 3
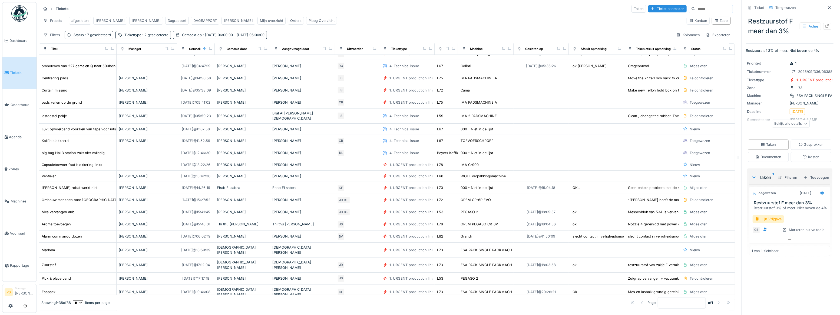
click at [310, 11] on div "Tickets Taken Ticket aanmaken" at bounding box center [386, 8] width 691 height 9
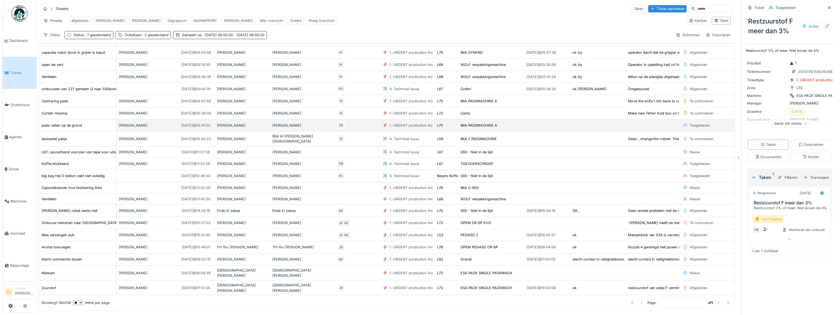
scroll to position [0, 0]
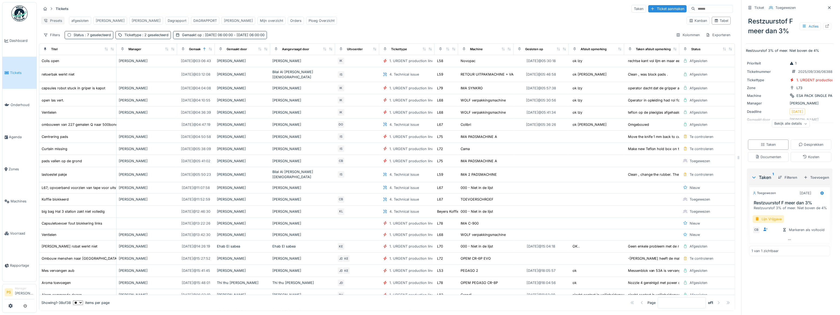
click at [52, 21] on div "Presets" at bounding box center [53, 21] width 24 height 8
click at [56, 40] on div "Weergave vervangen" at bounding box center [66, 40] width 48 height 8
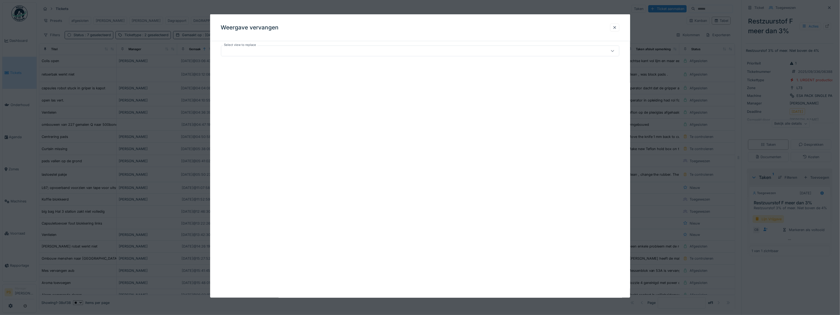
click at [238, 48] on div at bounding box center [398, 51] width 350 height 6
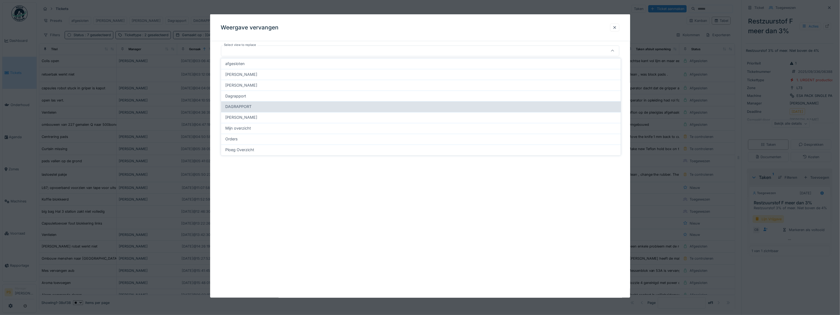
click at [240, 103] on div "DAGRAPPORT" at bounding box center [421, 107] width 400 height 11
type input "*****"
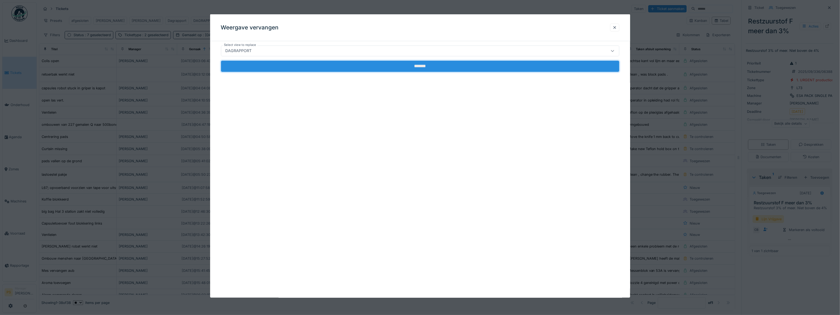
click at [321, 66] on input "*******" at bounding box center [420, 66] width 398 height 11
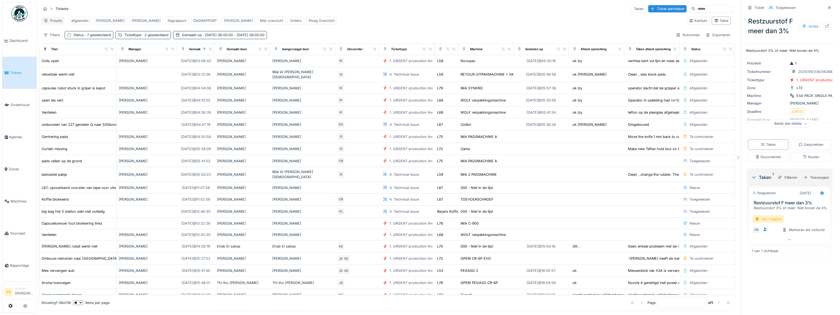
click at [55, 23] on div "Presets" at bounding box center [53, 21] width 24 height 8
click at [66, 48] on div "Weergave verwijderen" at bounding box center [66, 49] width 48 height 8
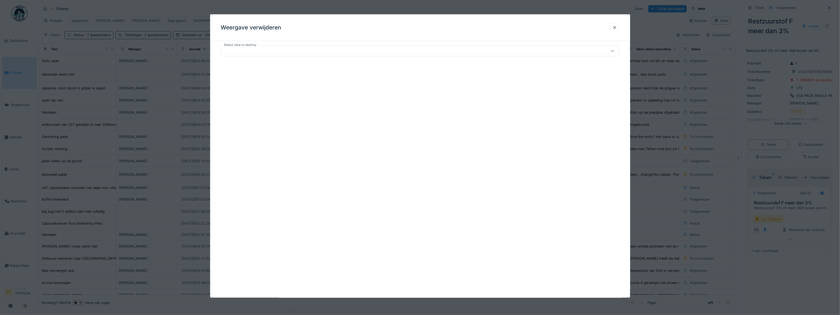
click at [247, 51] on div at bounding box center [398, 51] width 350 height 6
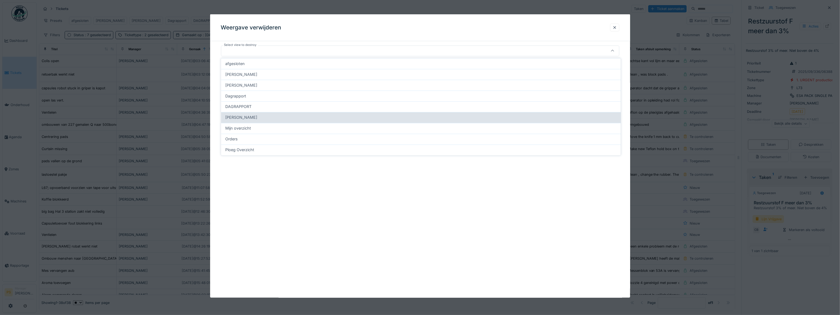
click at [238, 121] on div "[PERSON_NAME]" at bounding box center [421, 117] width 400 height 11
type input "*****"
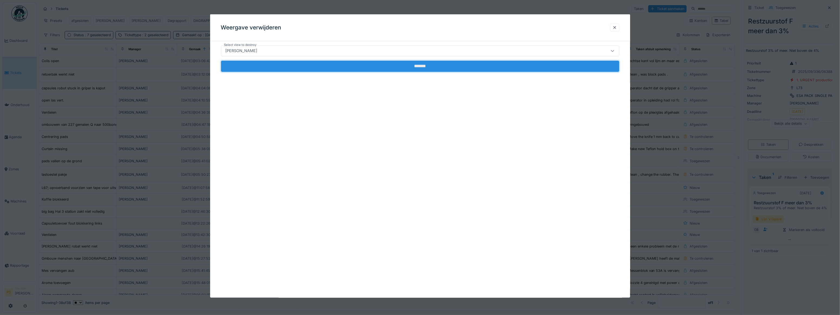
click at [255, 65] on input "*******" at bounding box center [420, 66] width 398 height 11
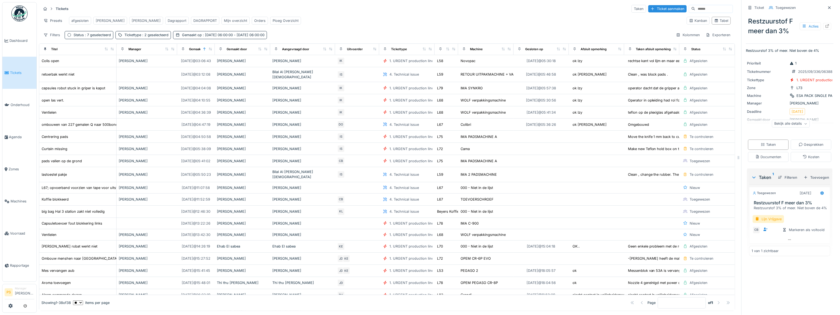
click at [370, 20] on div "Presets afgesloten [PERSON_NAME] Dagrapport DAGRAPPORT Mijn overzicht Orders Pl…" at bounding box center [361, 21] width 641 height 12
click at [214, 35] on span ": [DATE] 06:00:00 - [DATE] 06:00:00" at bounding box center [233, 35] width 63 height 4
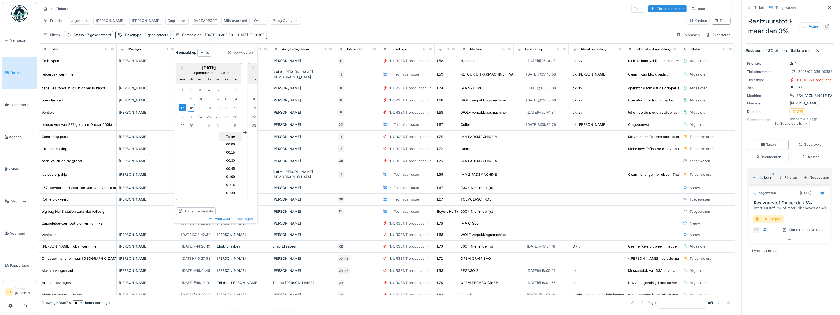
scroll to position [169, 0]
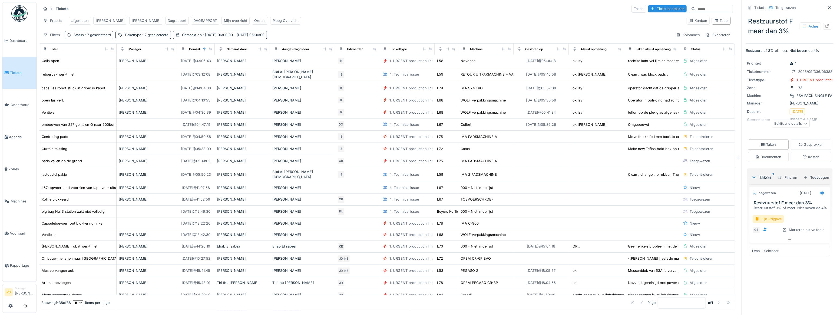
click at [306, 32] on div "Filters Status : 7 geselecteerd Tickettype : 2 geselecteerd Gemaakt op : [DATE]…" at bounding box center [386, 35] width 691 height 8
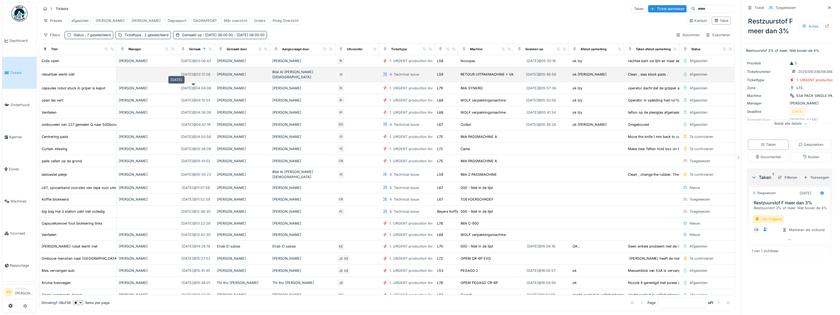
scroll to position [0, 0]
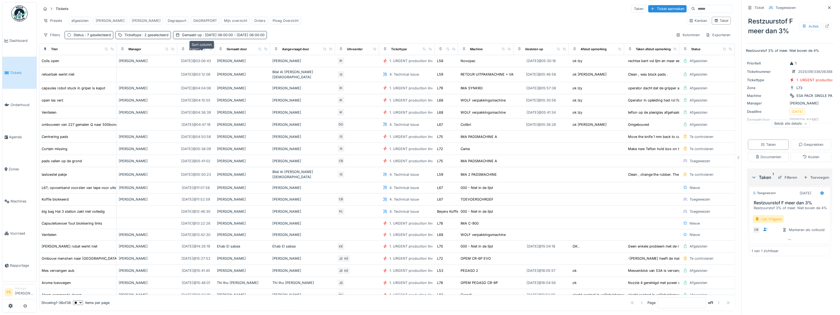
click at [203, 51] on icon at bounding box center [204, 49] width 4 height 3
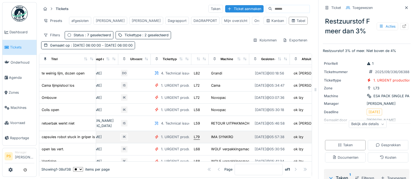
scroll to position [319, 138]
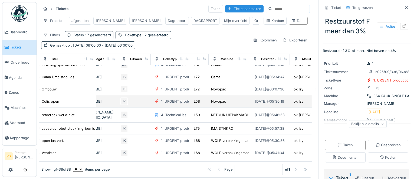
click at [185, 99] on div "1. URGENT production line disruption" at bounding box center [192, 101] width 62 height 5
